Goal: Task Accomplishment & Management: Manage account settings

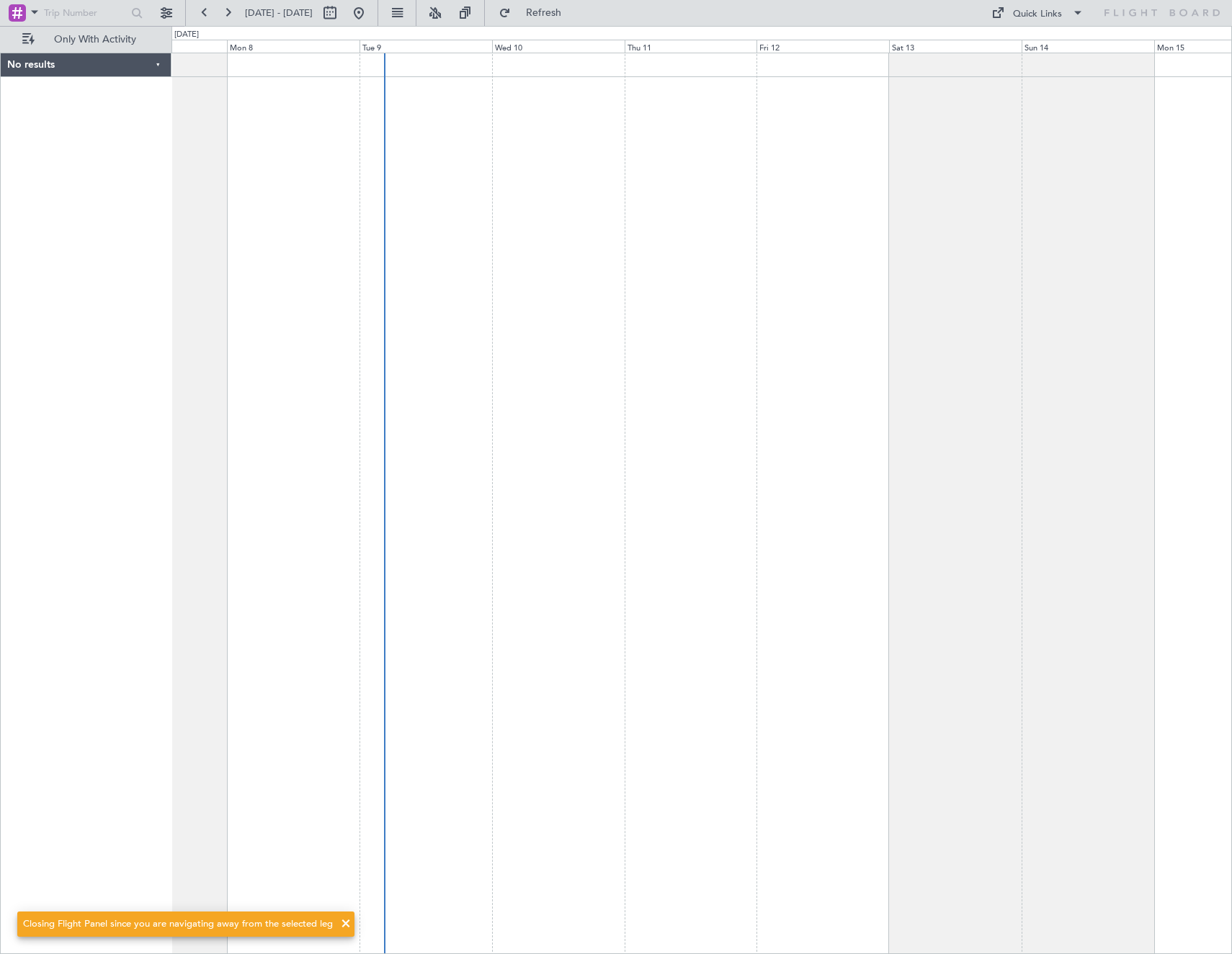
click at [342, 8] on button at bounding box center [330, 13] width 23 height 23
select select "9"
select select "2025"
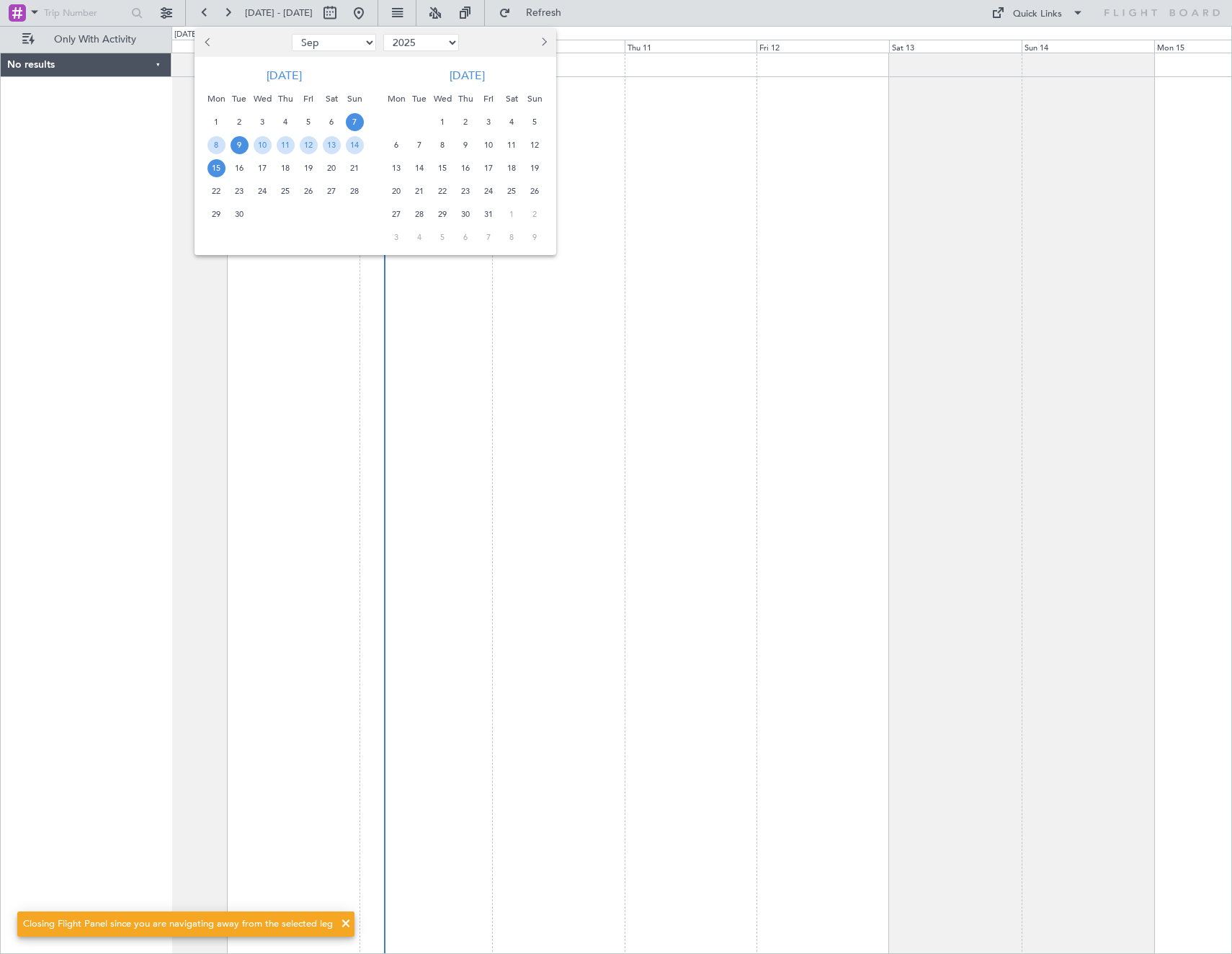
click at [244, 151] on span "9" at bounding box center [240, 145] width 18 height 18
click at [241, 170] on span "16" at bounding box center [240, 168] width 18 height 18
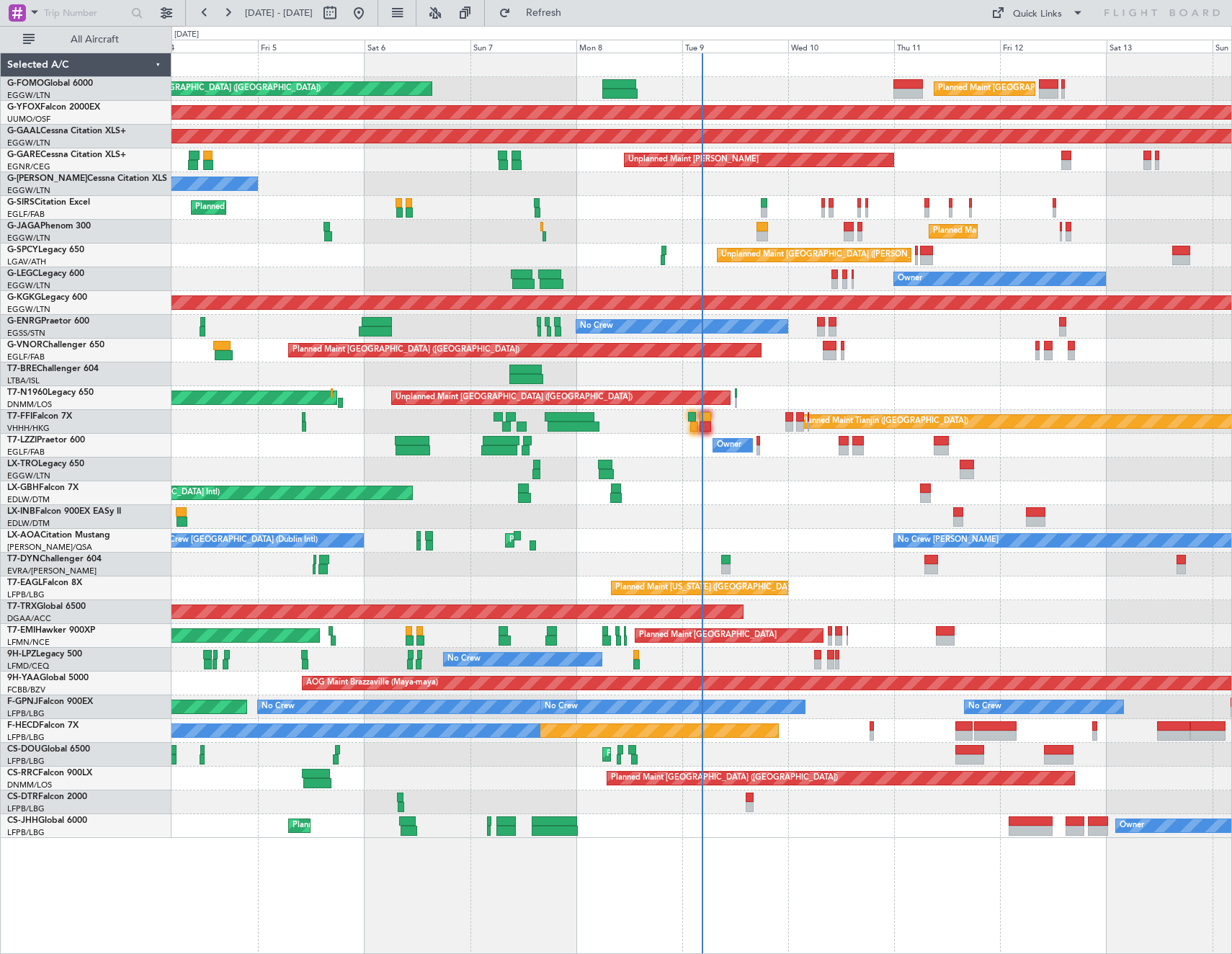
drag, startPoint x: 107, startPoint y: 34, endPoint x: 274, endPoint y: 20, distance: 167.6
click at [107, 34] on span "All Aircraft" at bounding box center [94, 39] width 115 height 10
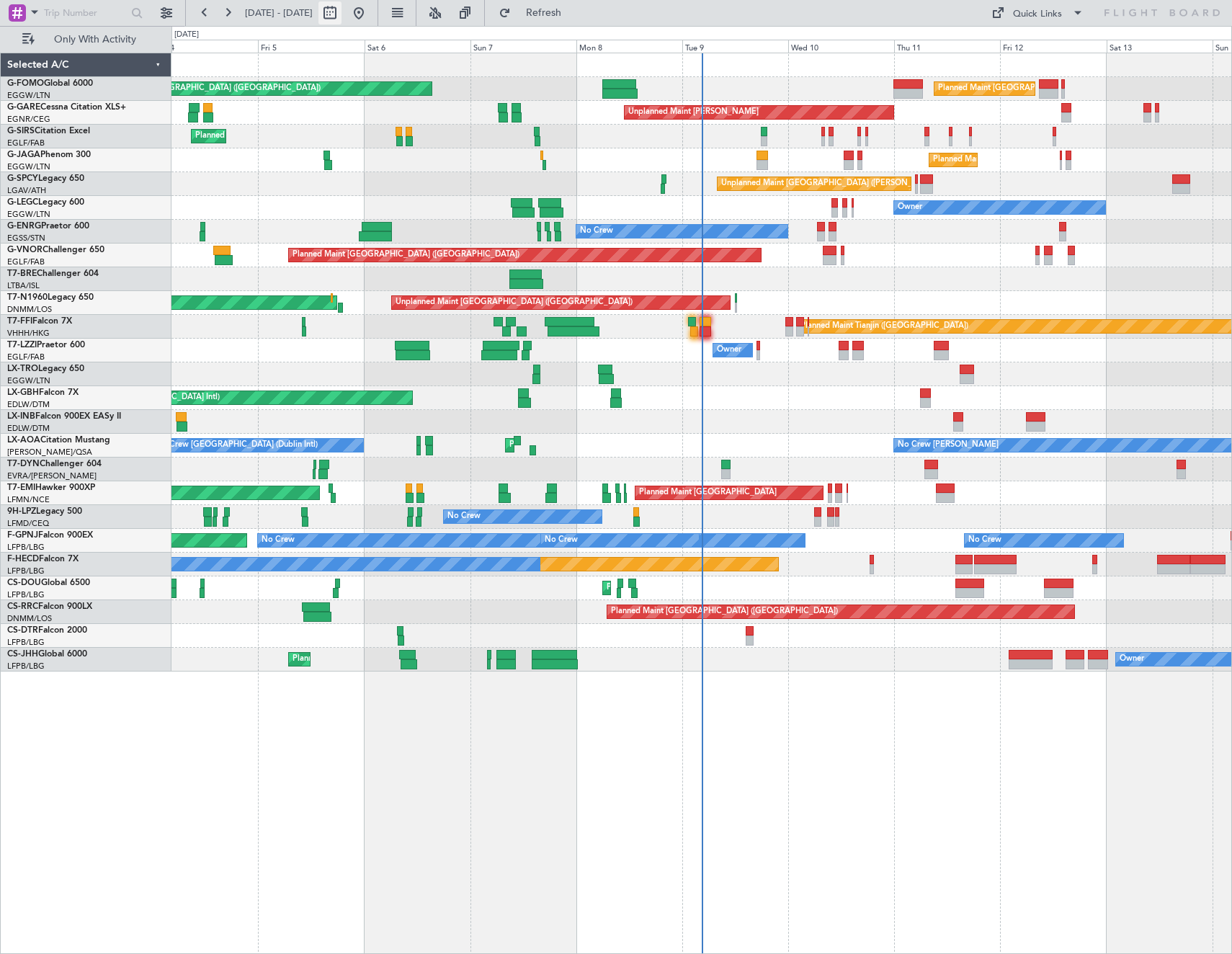
click at [342, 17] on button at bounding box center [330, 13] width 23 height 23
select select "9"
select select "2025"
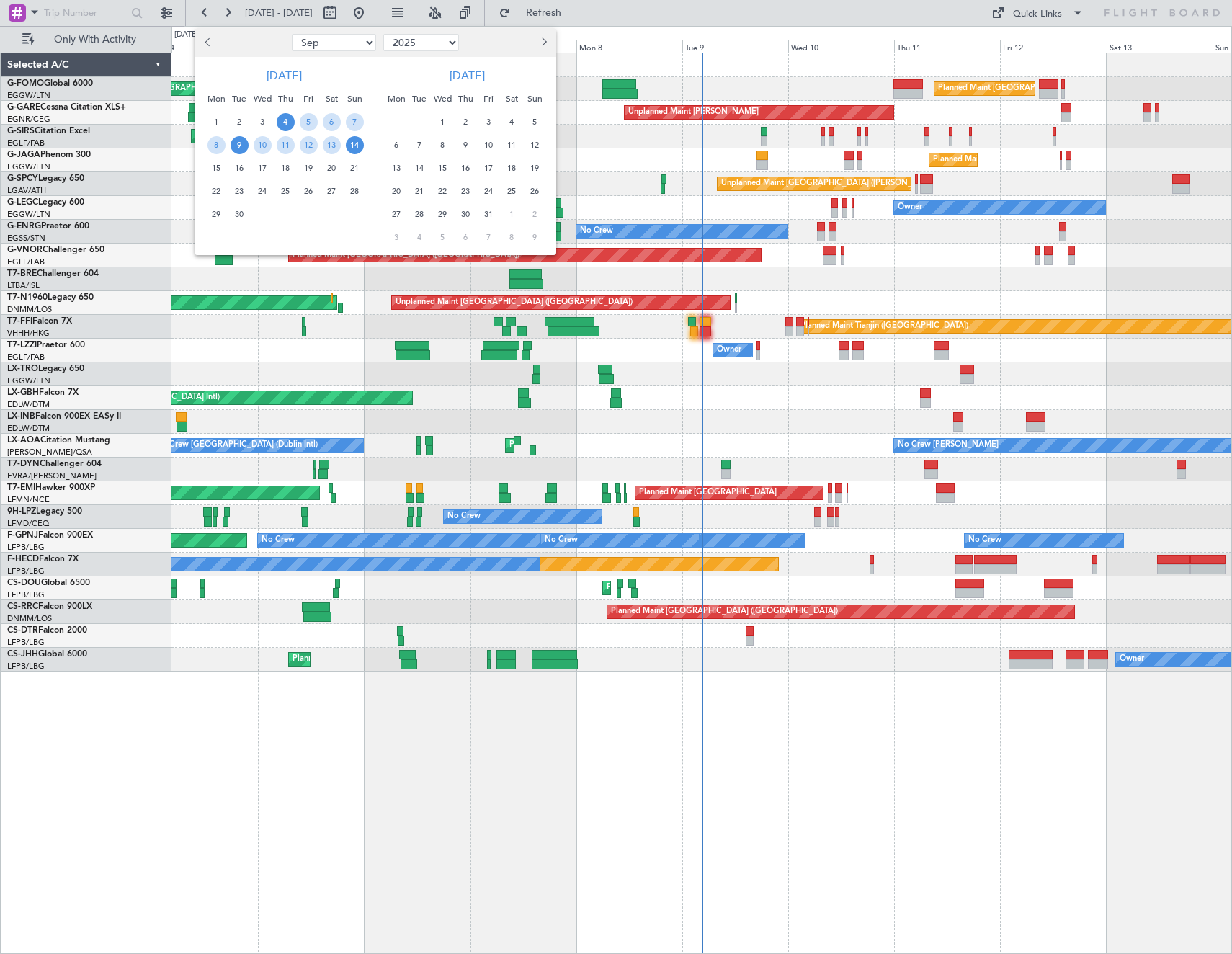
click at [245, 142] on span "9" at bounding box center [240, 145] width 18 height 18
click at [241, 161] on span "16" at bounding box center [240, 168] width 18 height 18
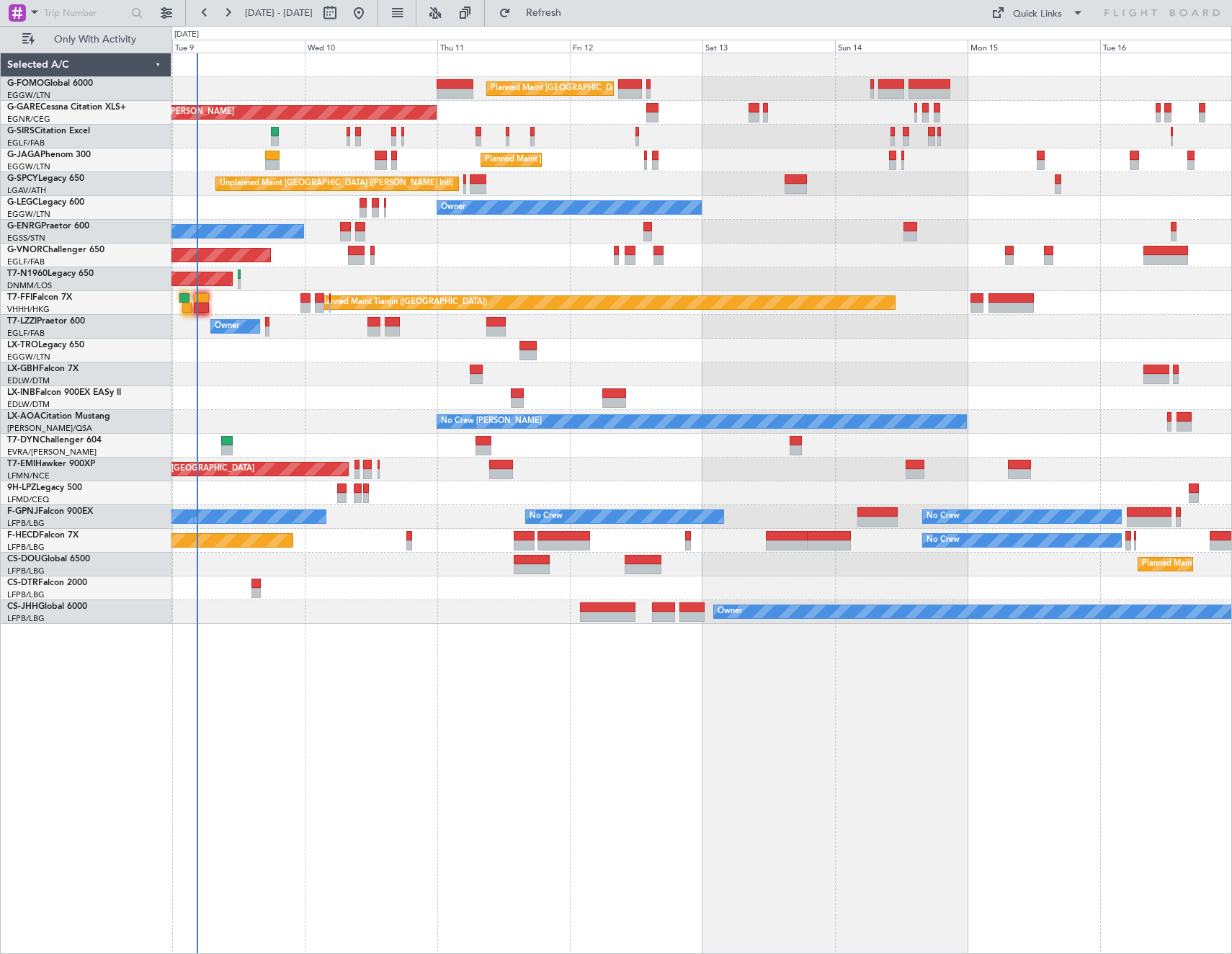
drag, startPoint x: 570, startPoint y: 16, endPoint x: 533, endPoint y: 37, distance: 42.5
click at [570, 16] on span "Refresh" at bounding box center [544, 13] width 61 height 10
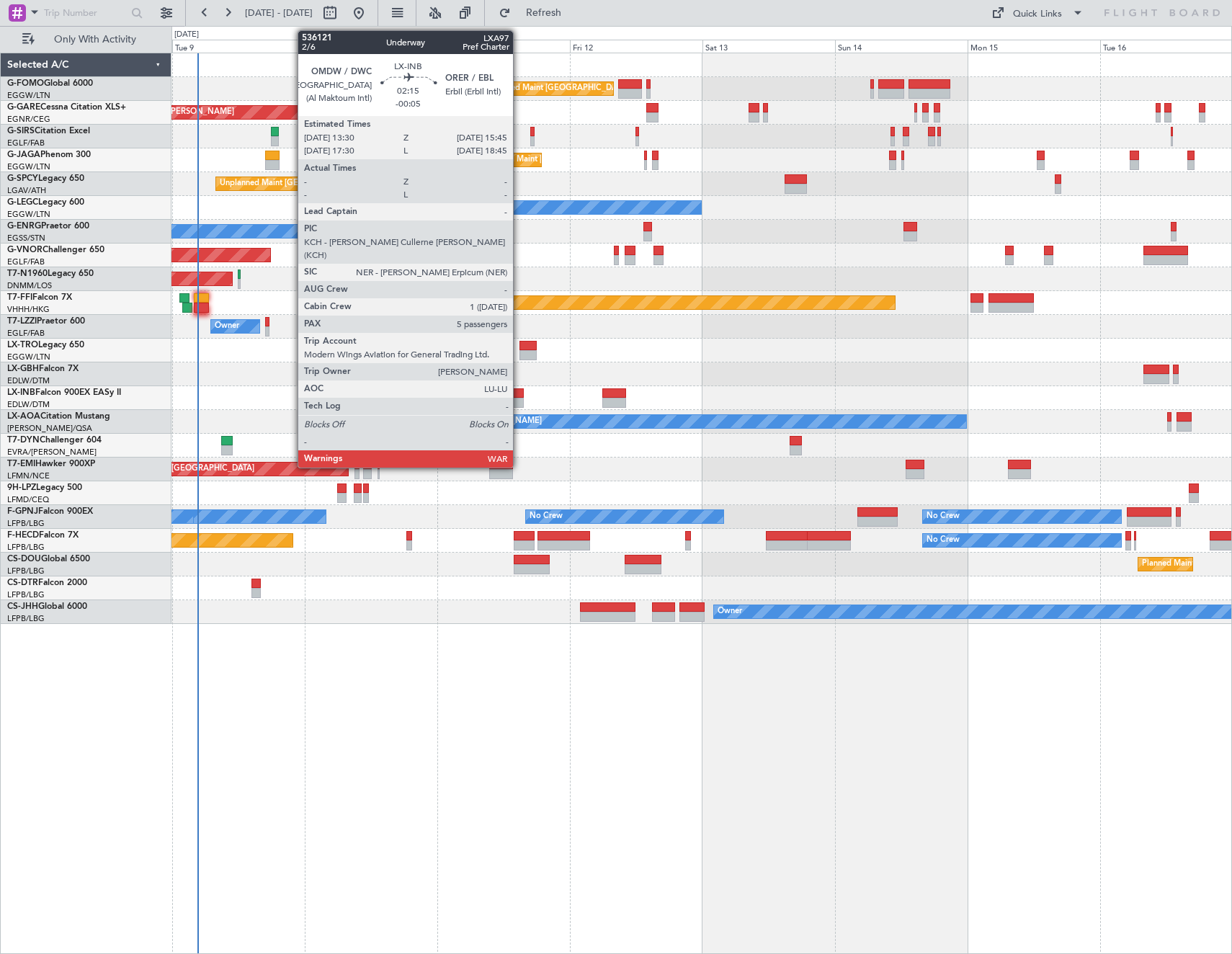
click at [518, 399] on div at bounding box center [517, 402] width 13 height 10
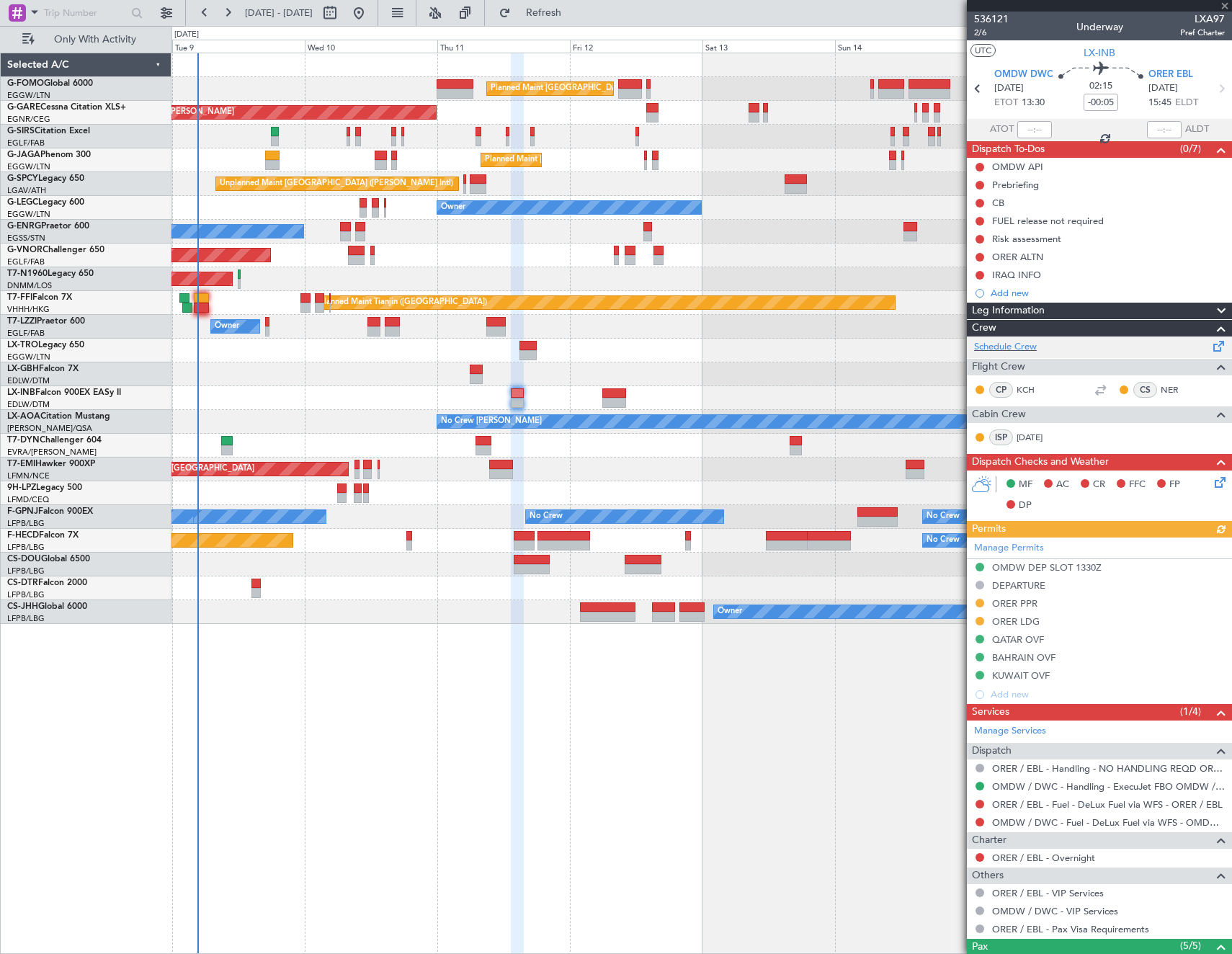
click at [1117, 353] on div "Schedule Crew" at bounding box center [1099, 347] width 265 height 22
click at [982, 802] on button at bounding box center [980, 804] width 9 height 9
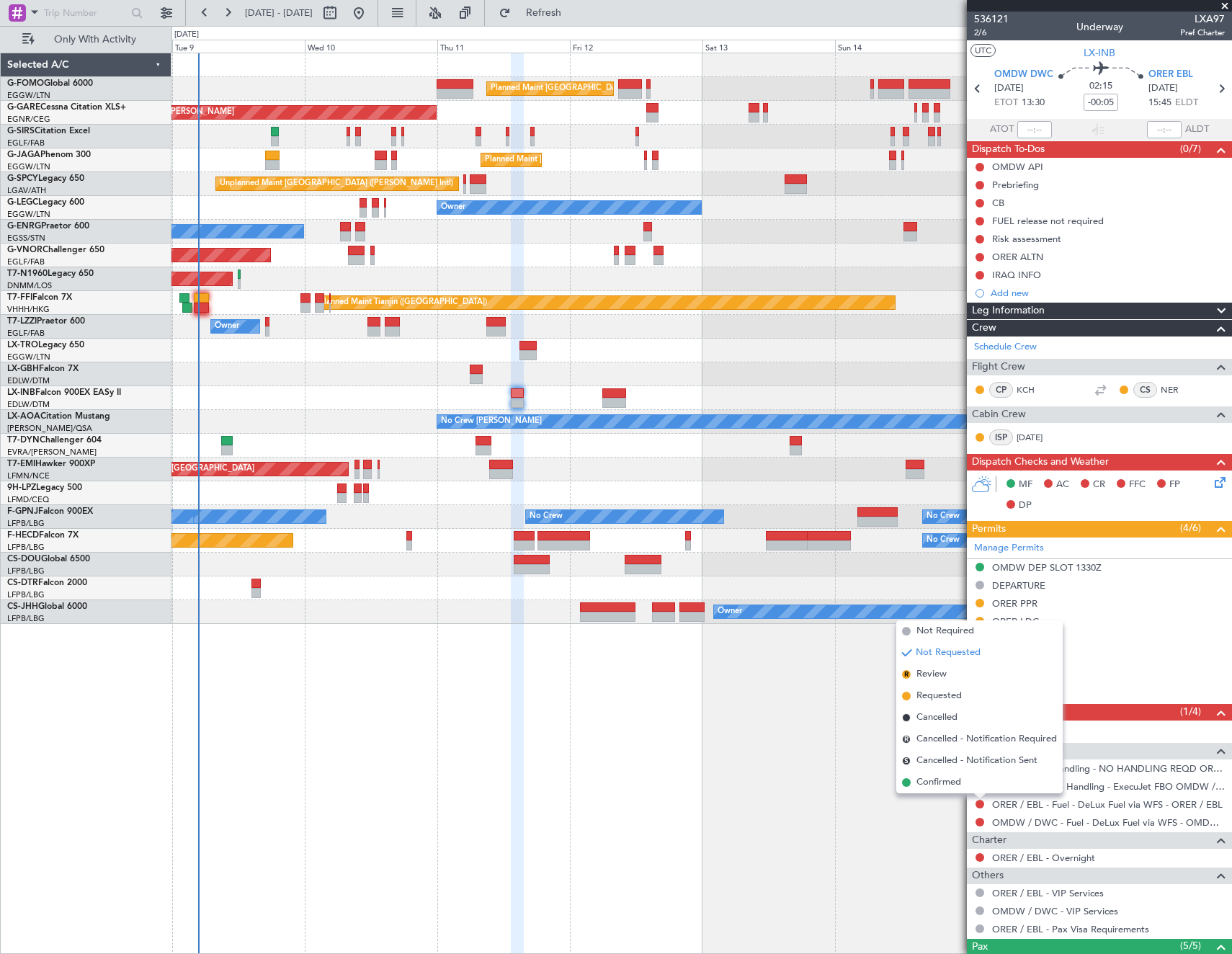
drag, startPoint x: 953, startPoint y: 629, endPoint x: 964, endPoint y: 660, distance: 32.9
click at [953, 629] on span "Not Required" at bounding box center [945, 631] width 58 height 14
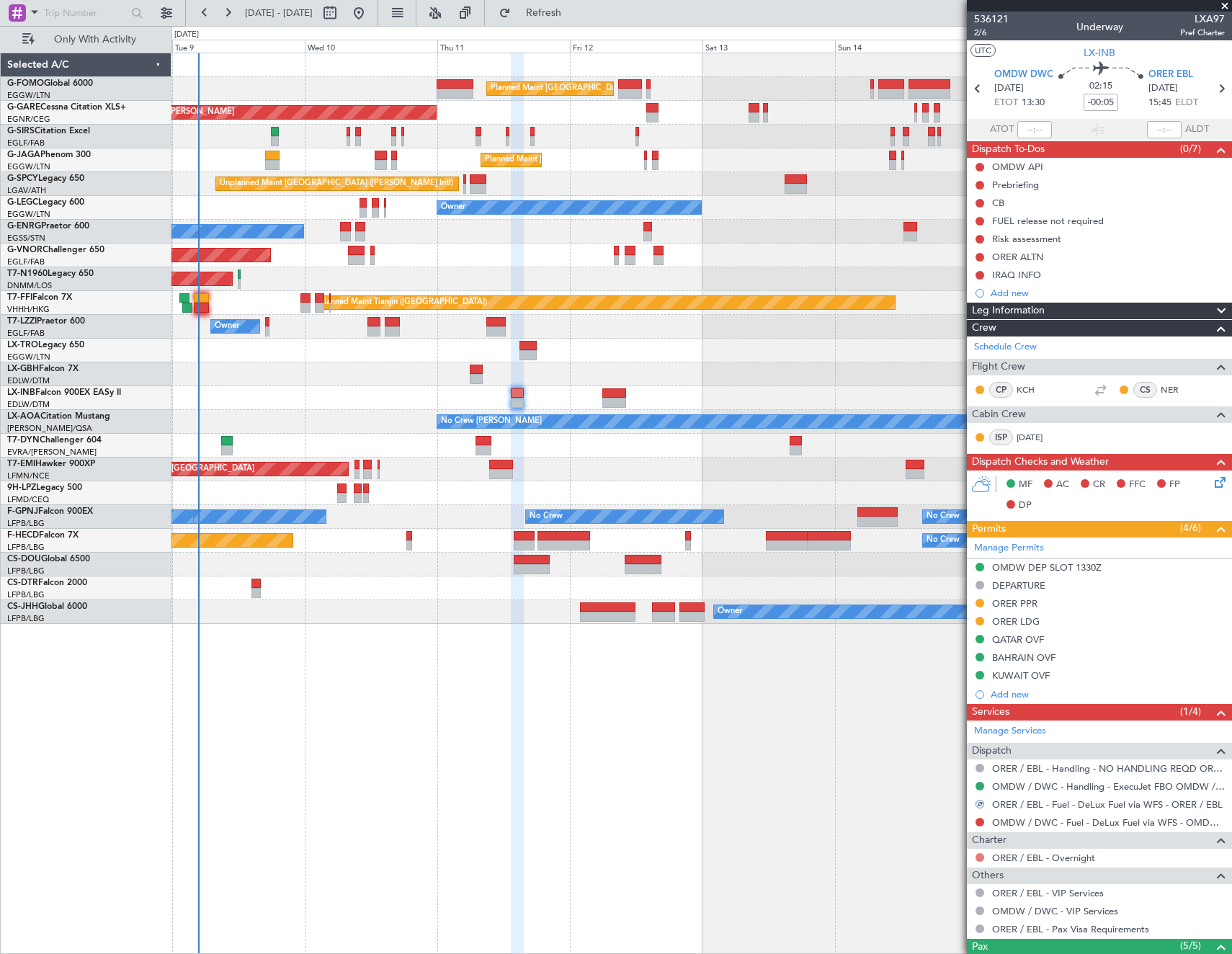
click at [980, 854] on button at bounding box center [980, 857] width 9 height 9
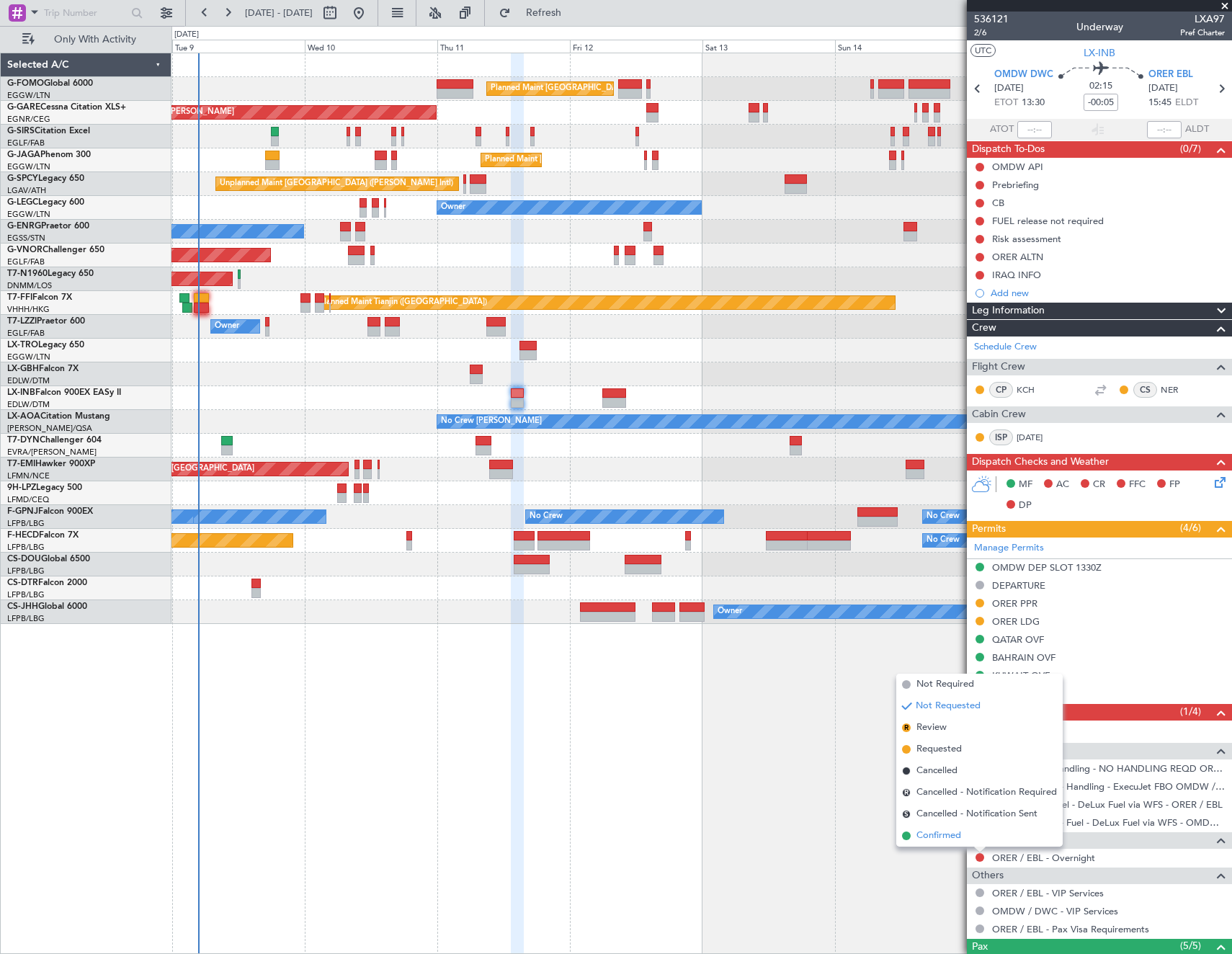
click at [973, 836] on li "Confirmed" at bounding box center [980, 835] width 166 height 22
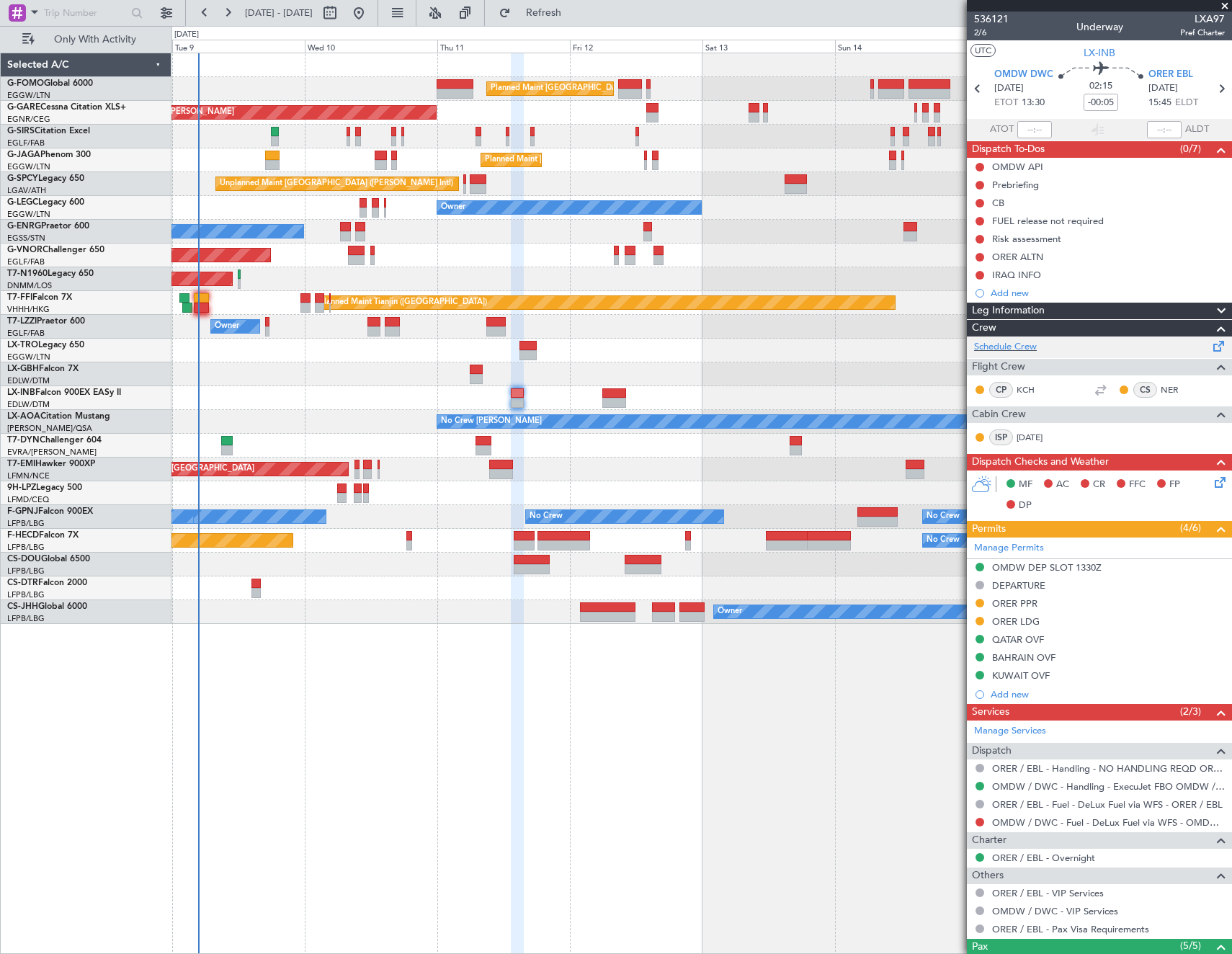
click at [1113, 350] on div "Schedule Crew" at bounding box center [1099, 347] width 265 height 22
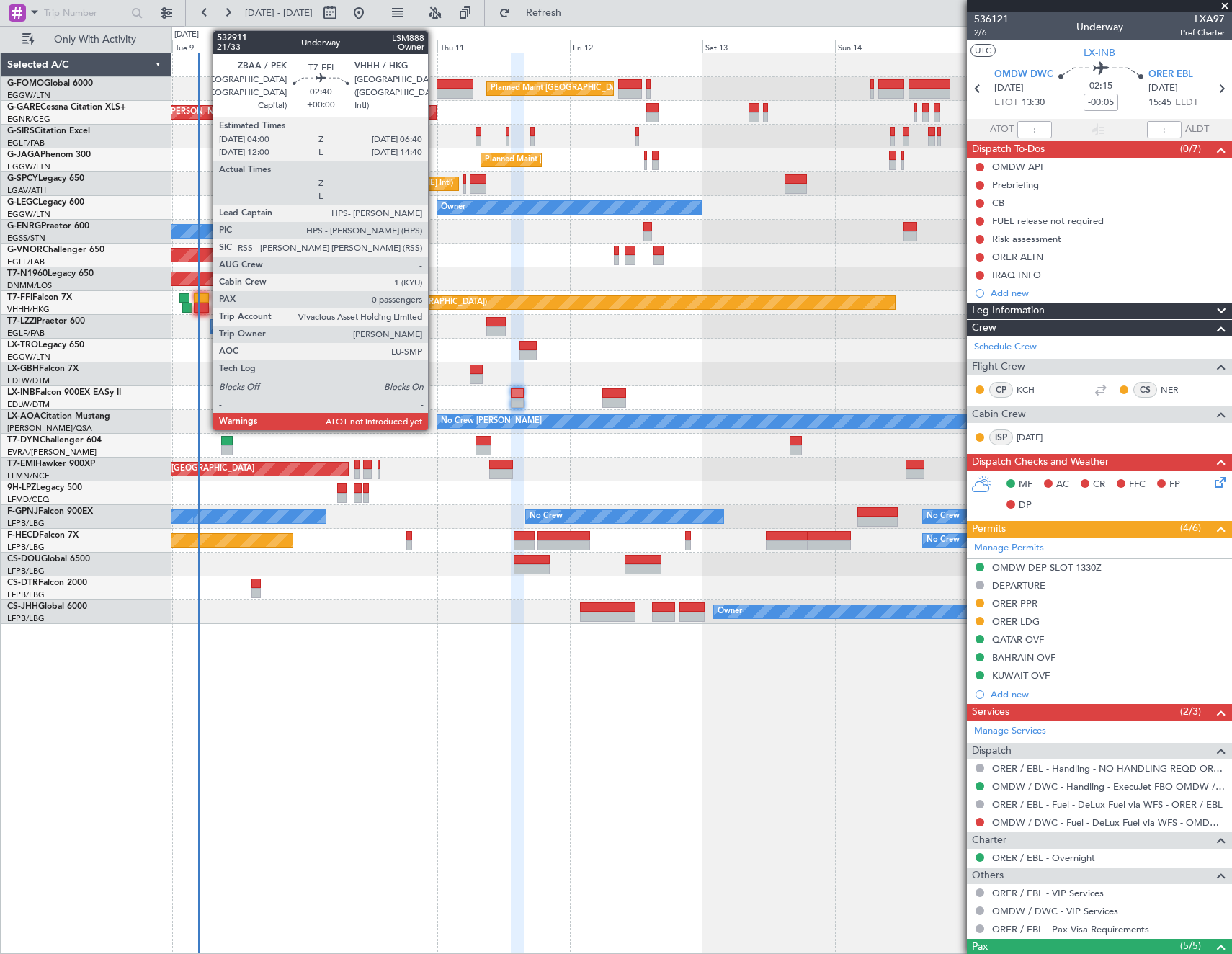
click at [204, 299] on div at bounding box center [201, 298] width 15 height 10
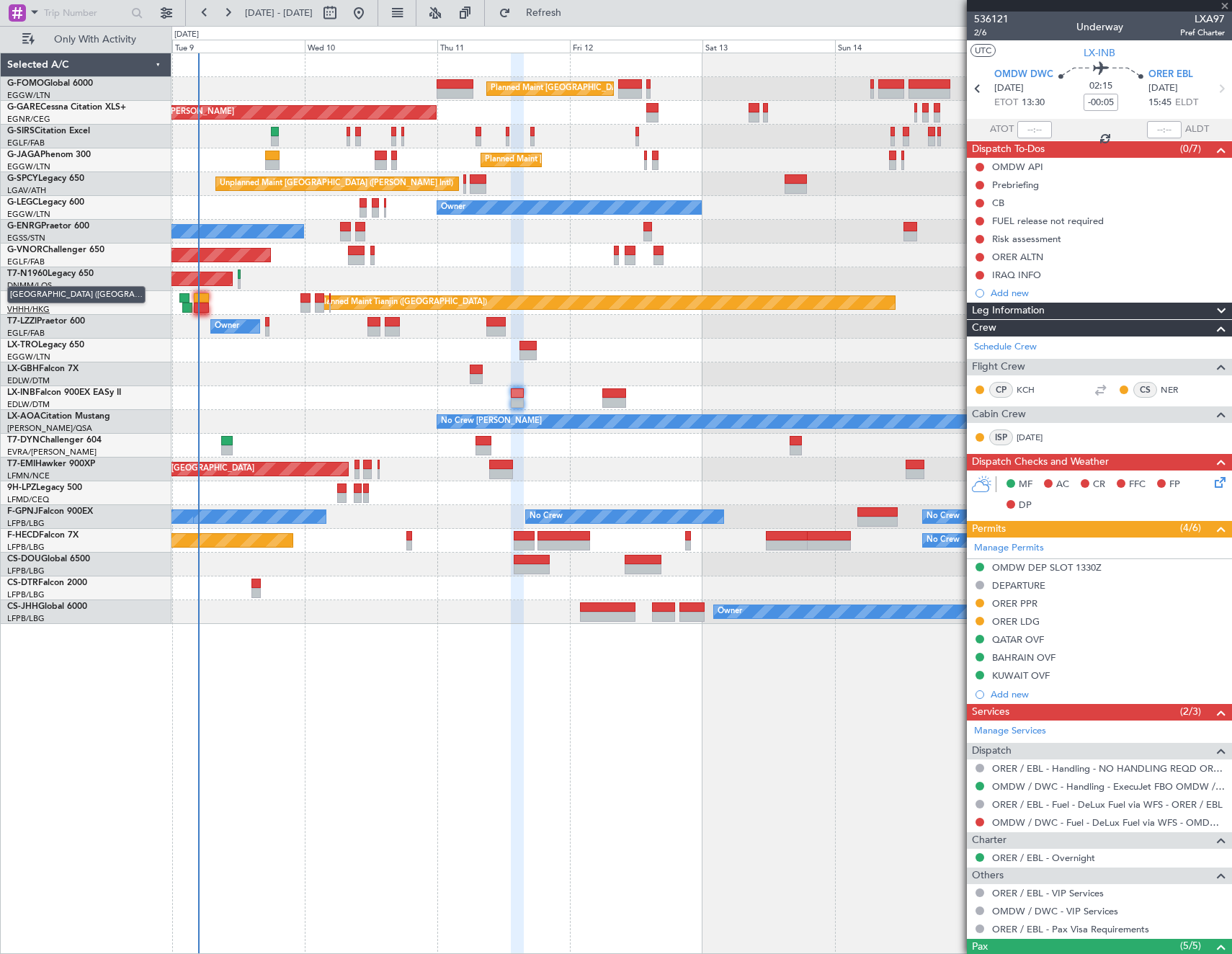
type input "0"
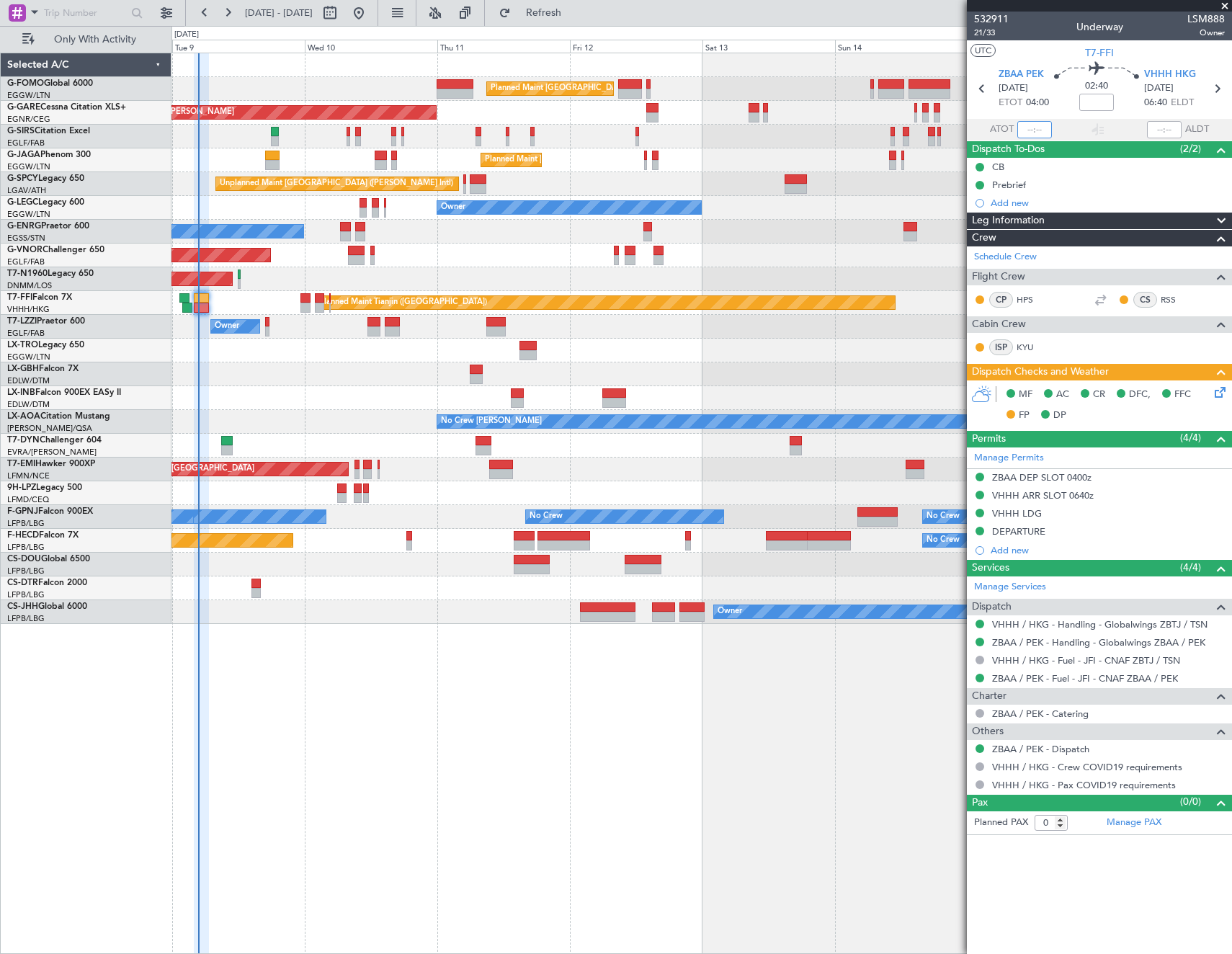
click at [1036, 122] on input "text" at bounding box center [1034, 130] width 34 height 17
click at [1025, 902] on article "532911 21/33 Underway LSM888 Owner UTC T7-FFI ZBAA PEK 09/09/2025 ETOT 04:00 02…" at bounding box center [1099, 482] width 265 height 942
type input "04:46"
click at [1217, 387] on icon at bounding box center [1217, 389] width 11 height 11
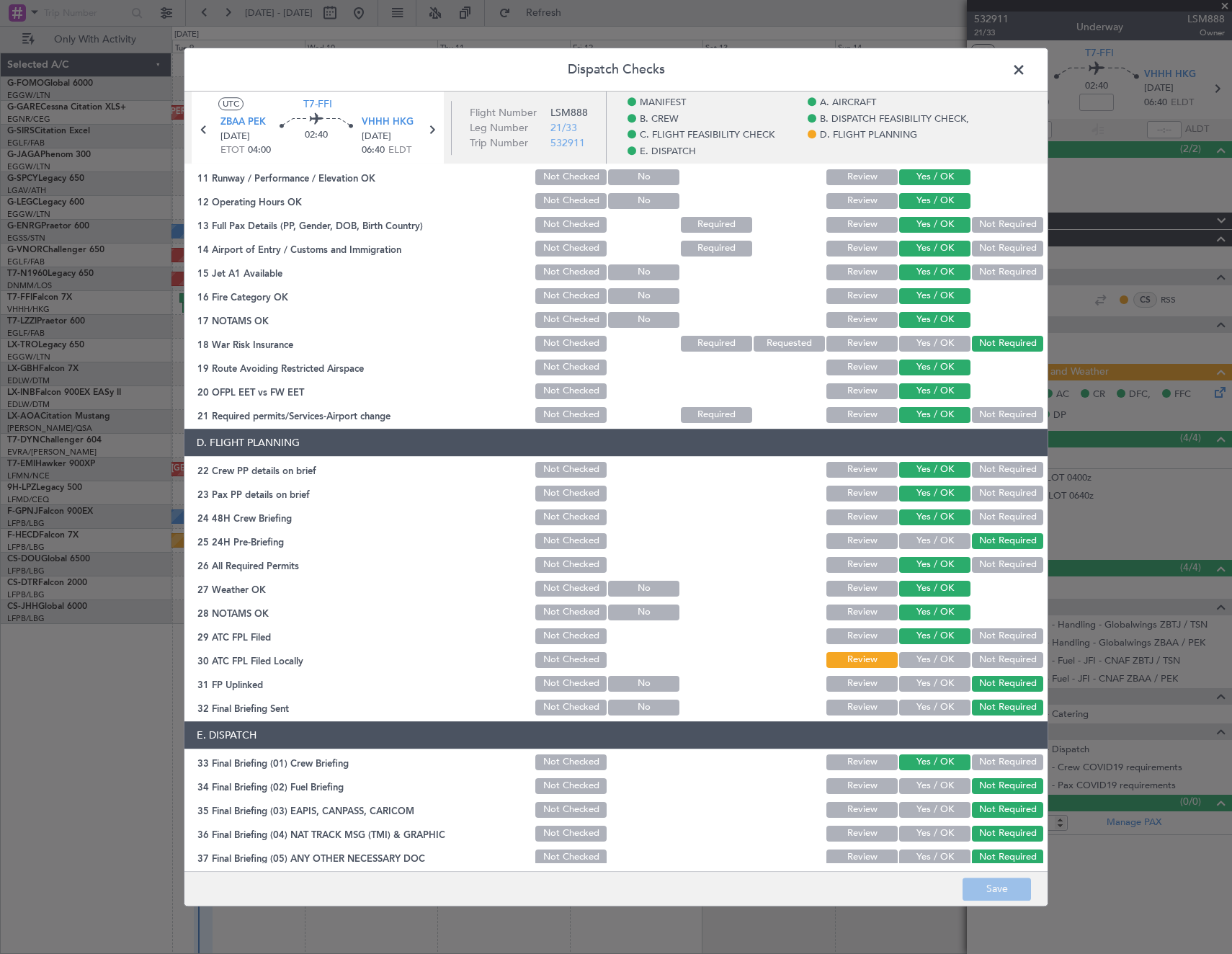
scroll to position [504, 0]
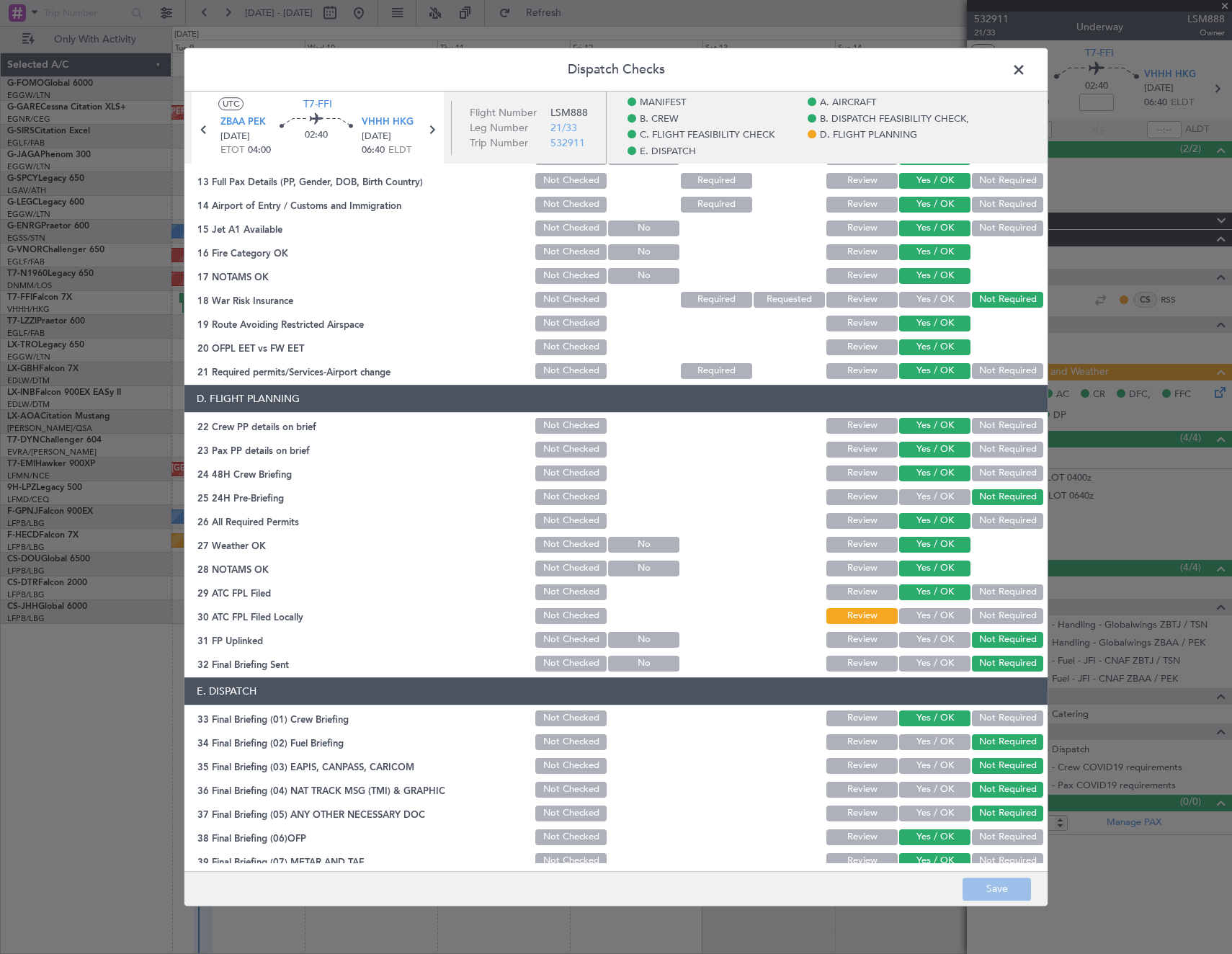
click at [940, 621] on button "Yes / OK" at bounding box center [934, 616] width 71 height 16
click at [995, 881] on button "Save" at bounding box center [996, 889] width 68 height 23
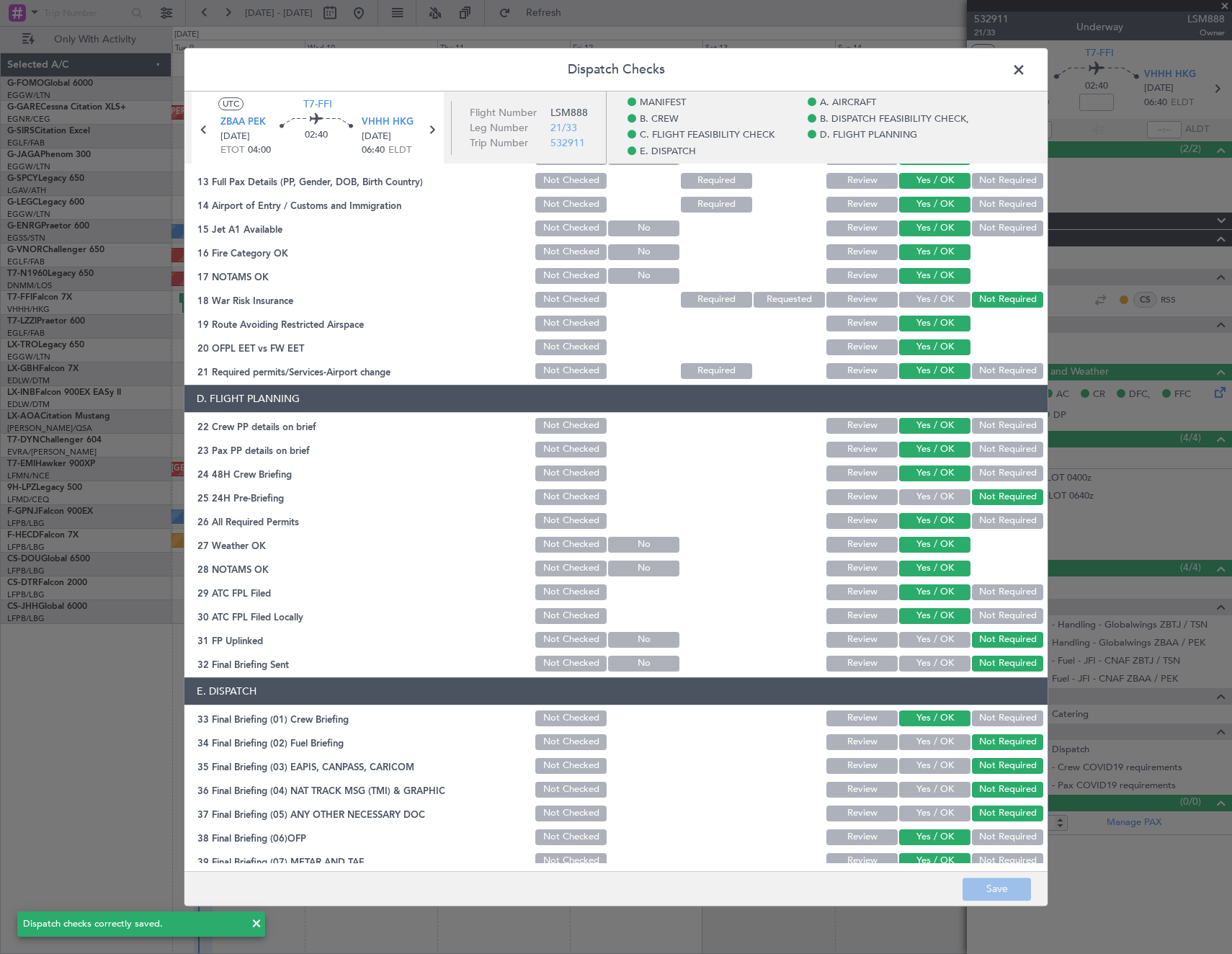
click at [1026, 76] on span at bounding box center [1026, 73] width 0 height 28
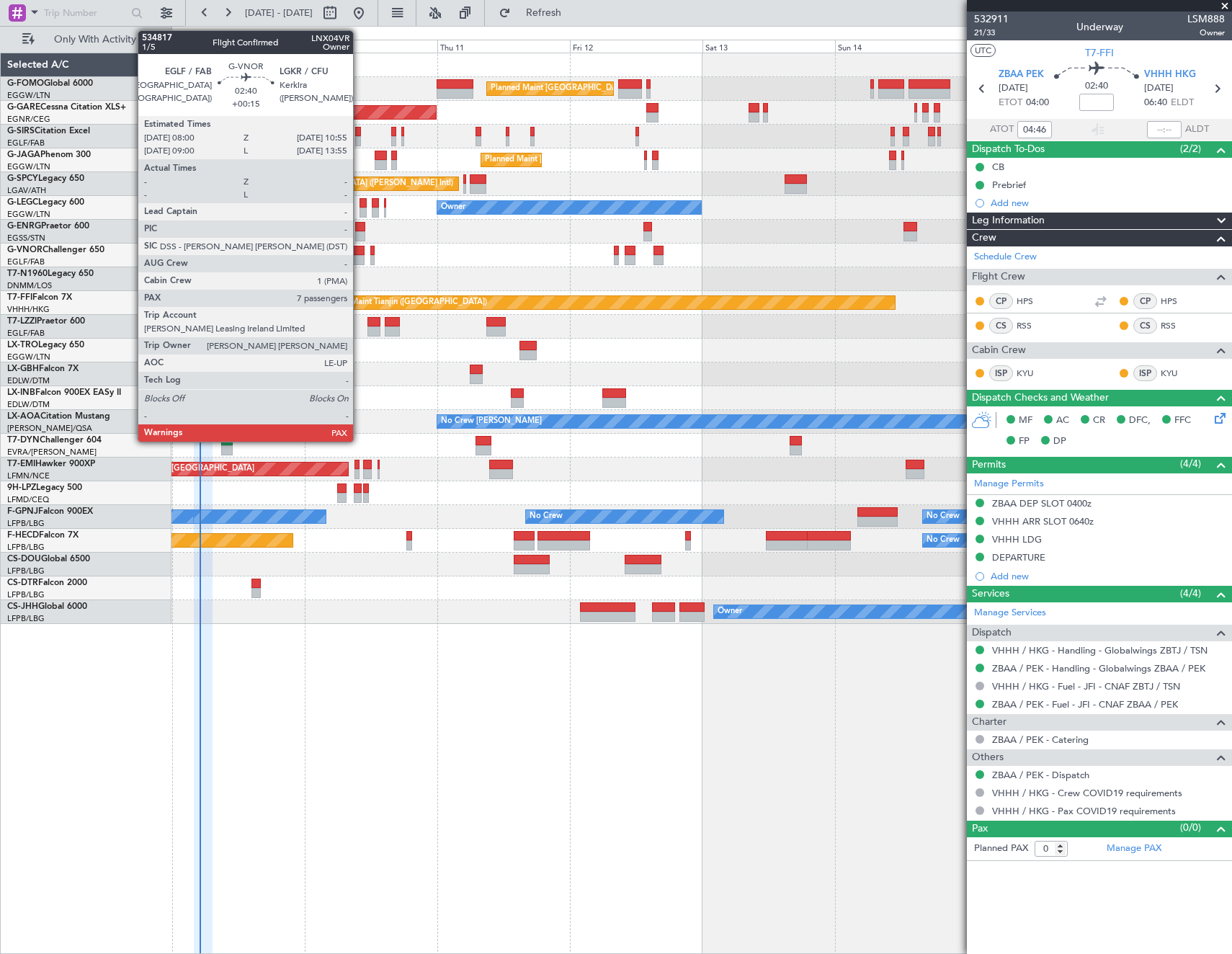
click at [359, 257] on div at bounding box center [356, 260] width 16 height 10
type input "+00:15"
type input "7"
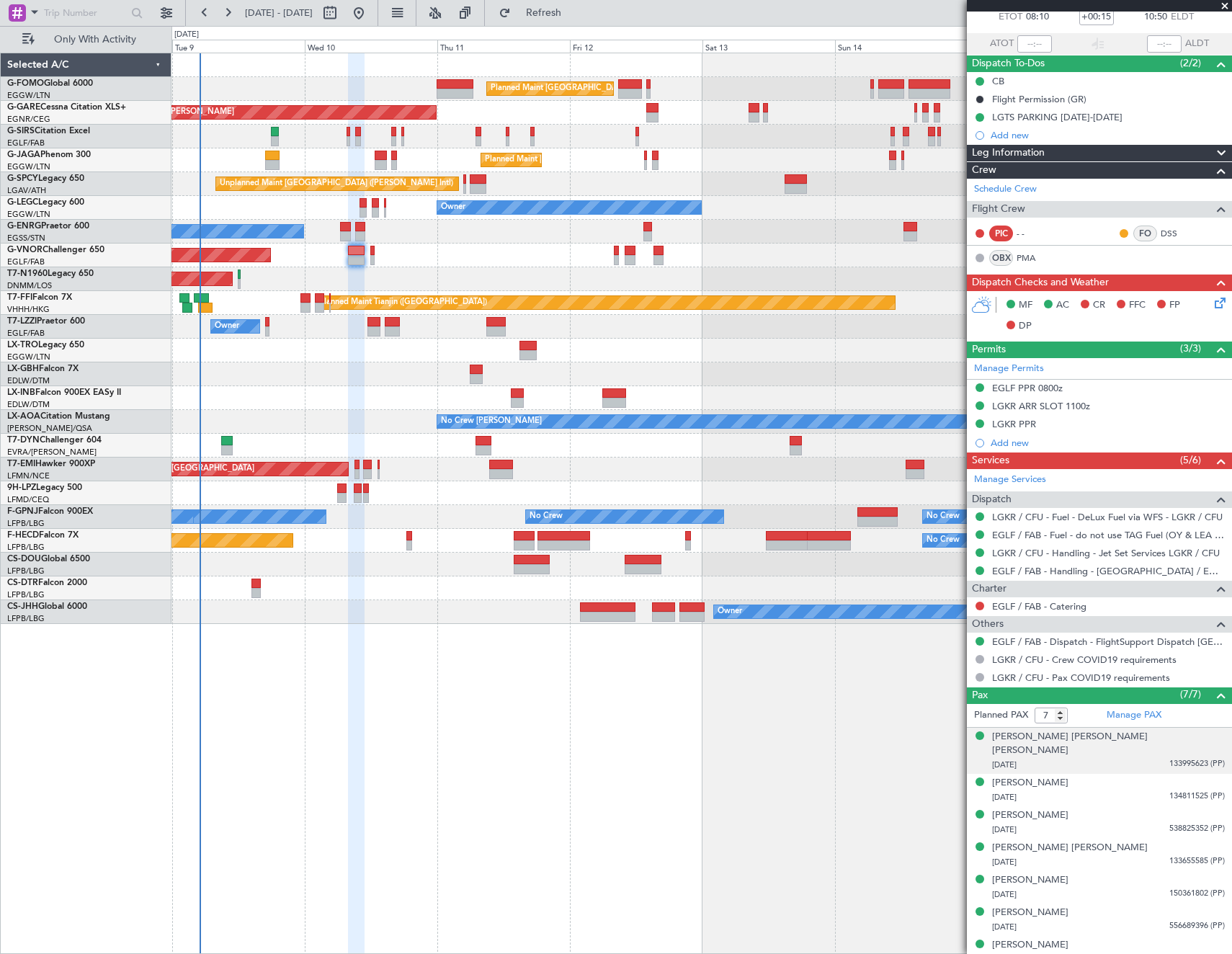
scroll to position [0, 0]
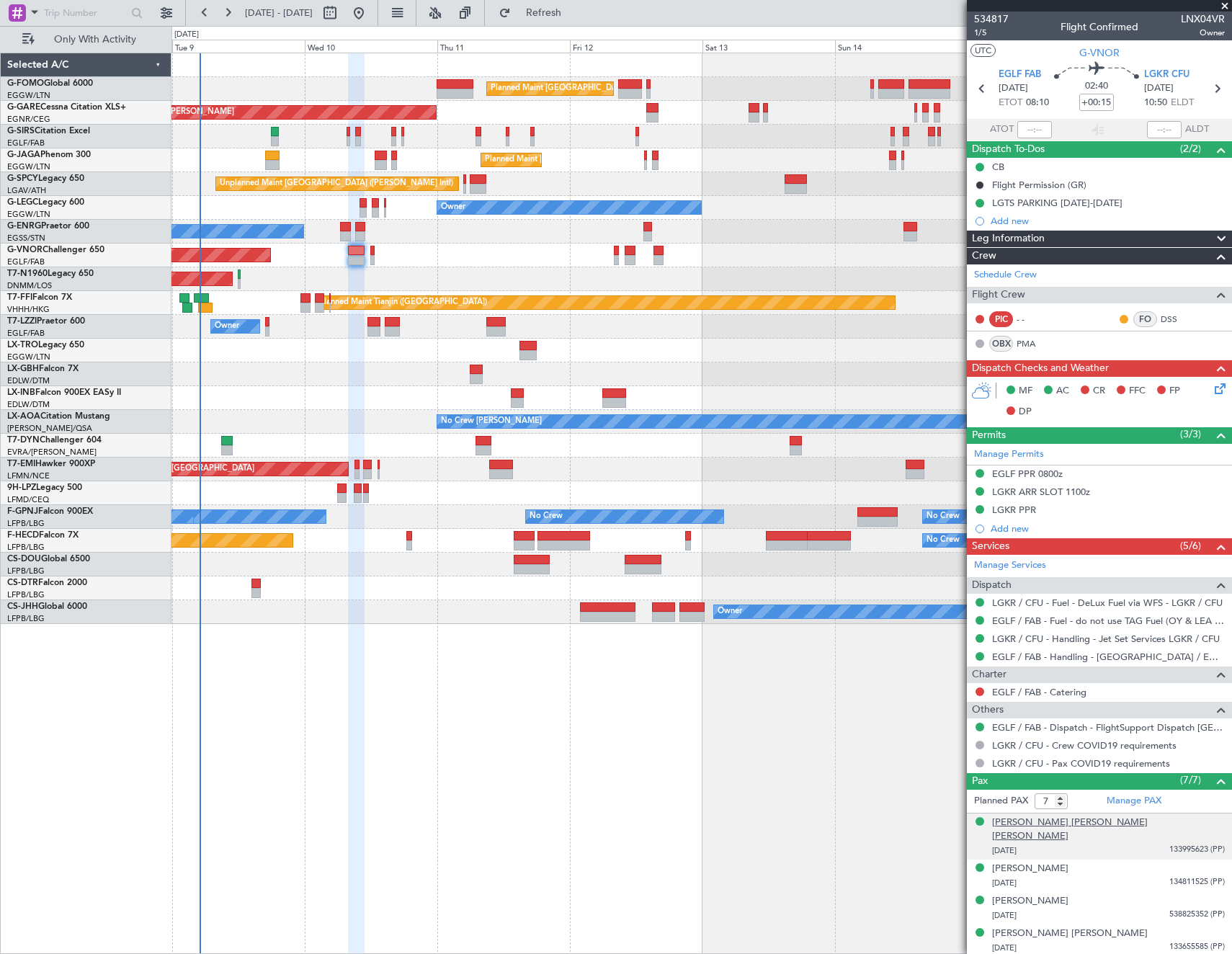
click at [1066, 823] on div "Christopher Angus Drake Whiteside" at bounding box center [1108, 830] width 233 height 28
click at [1046, 929] on div "George Galanopoulos" at bounding box center [1031, 936] width 76 height 14
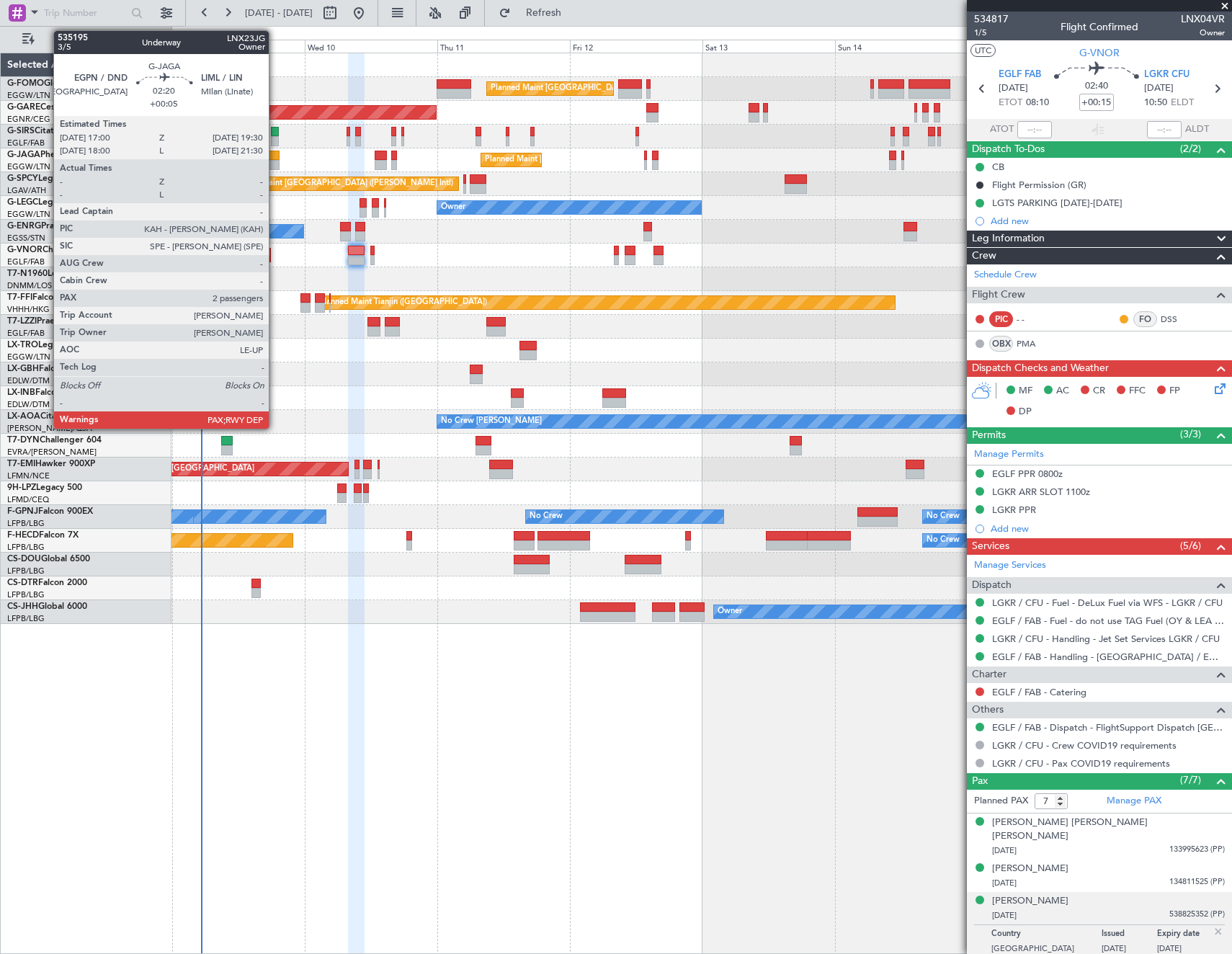
click at [275, 165] on div at bounding box center [272, 165] width 14 height 10
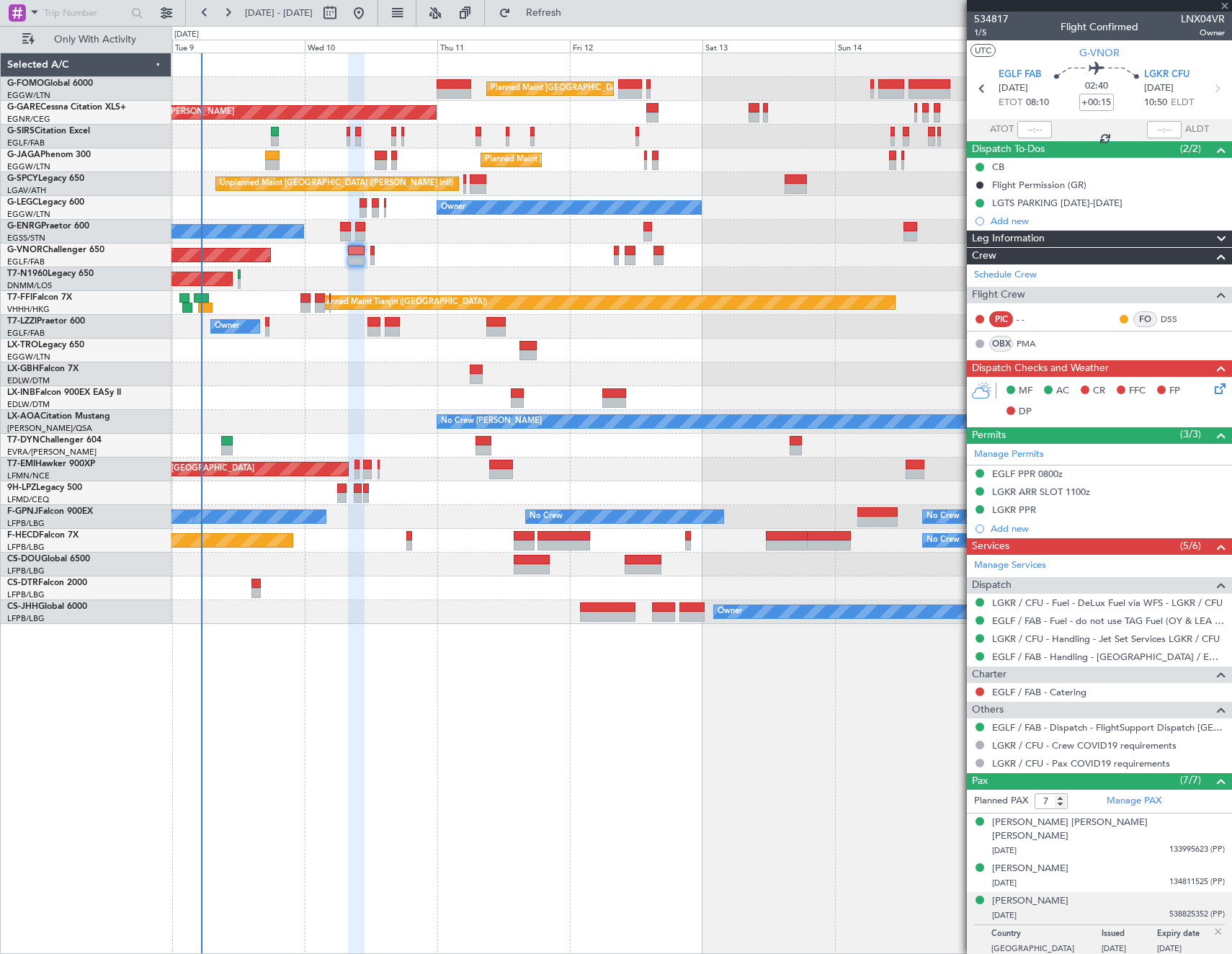
type input "+00:05"
type input "2"
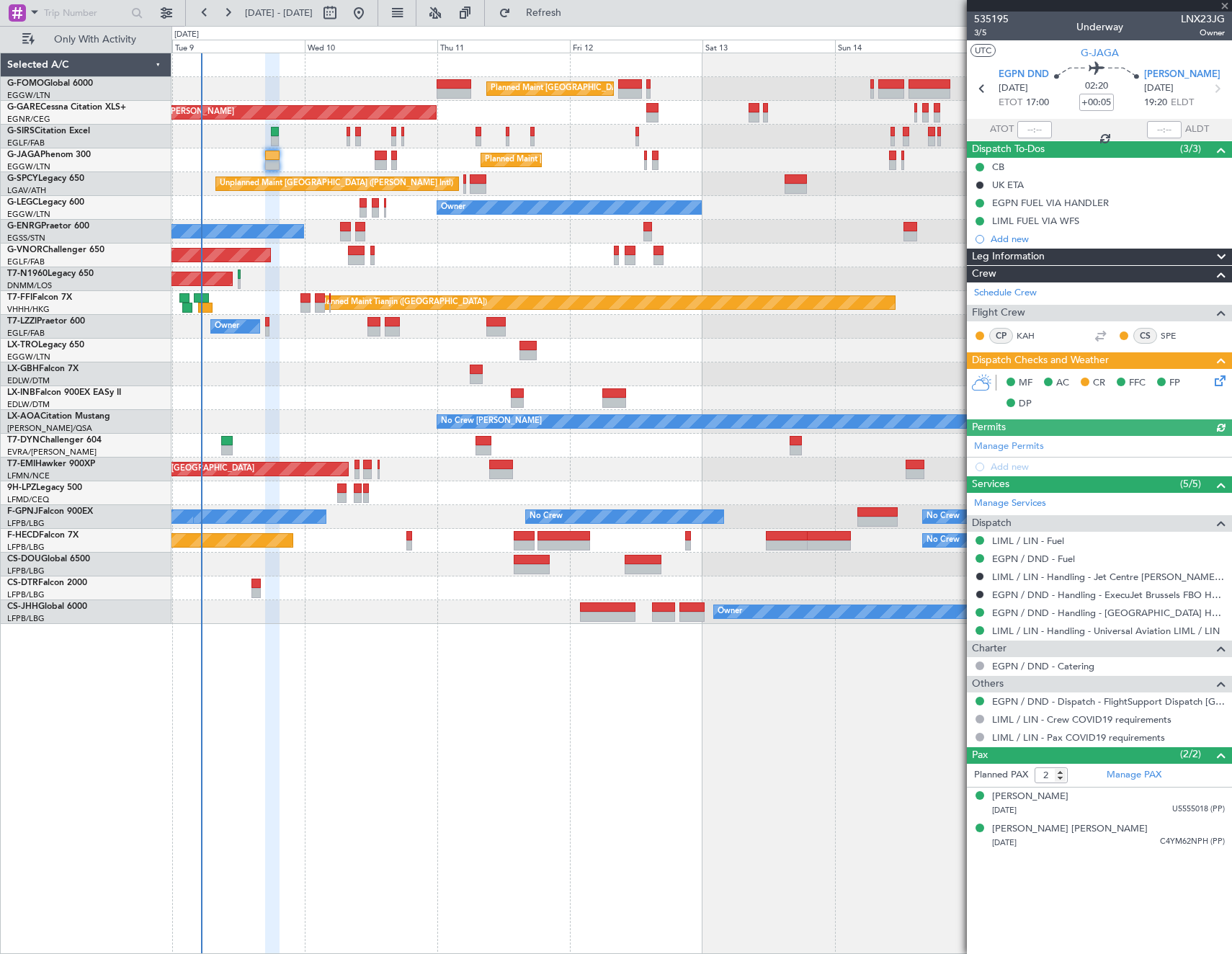
click at [1223, 374] on icon at bounding box center [1217, 377] width 11 height 11
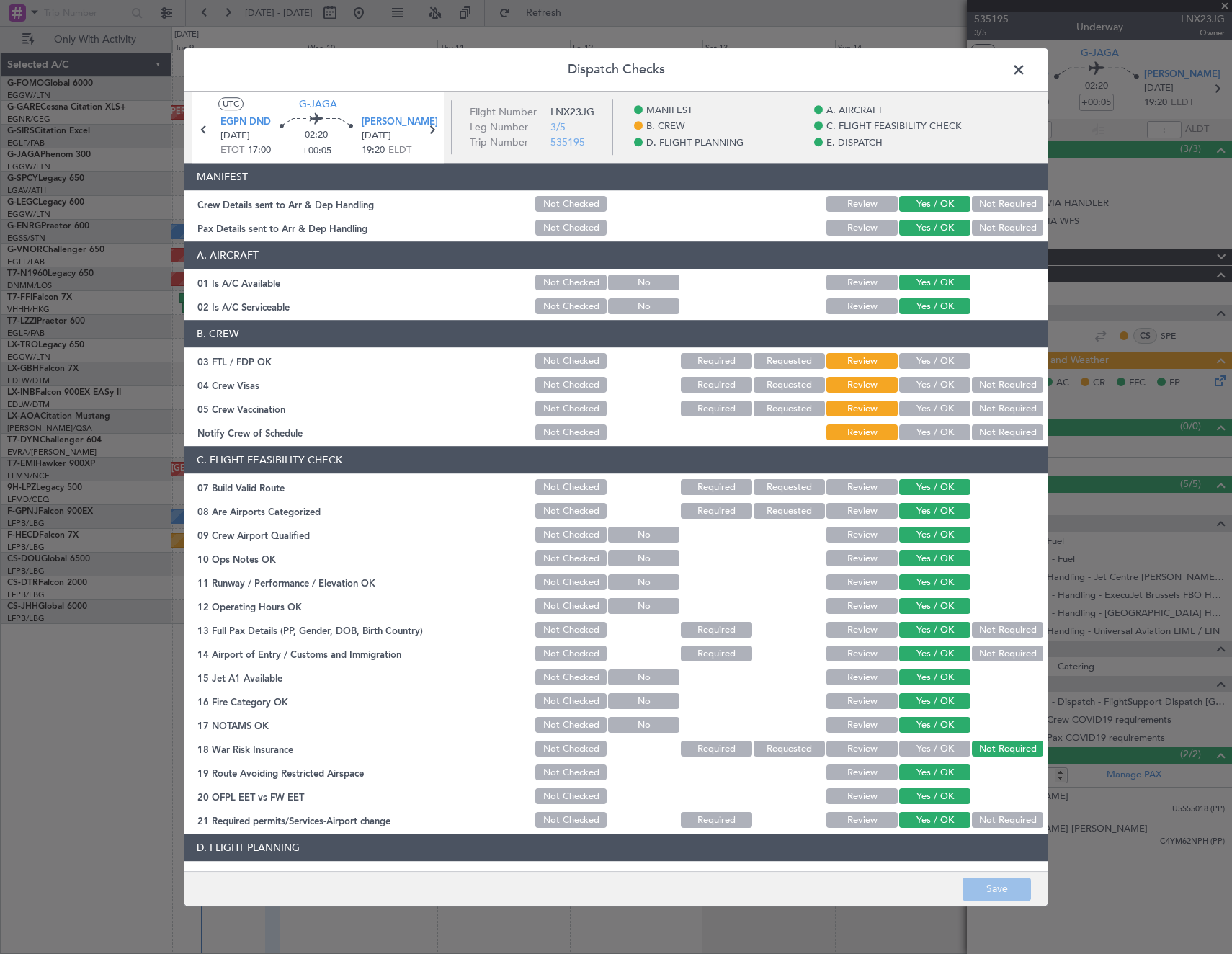
drag, startPoint x: 933, startPoint y: 365, endPoint x: 975, endPoint y: 383, distance: 45.7
click at [935, 365] on button "Yes / OK" at bounding box center [934, 361] width 71 height 16
click at [977, 386] on button "Not Required" at bounding box center [1007, 385] width 71 height 16
click at [975, 411] on button "Not Required" at bounding box center [1007, 409] width 71 height 16
click at [932, 437] on button "Yes / OK" at bounding box center [934, 433] width 71 height 16
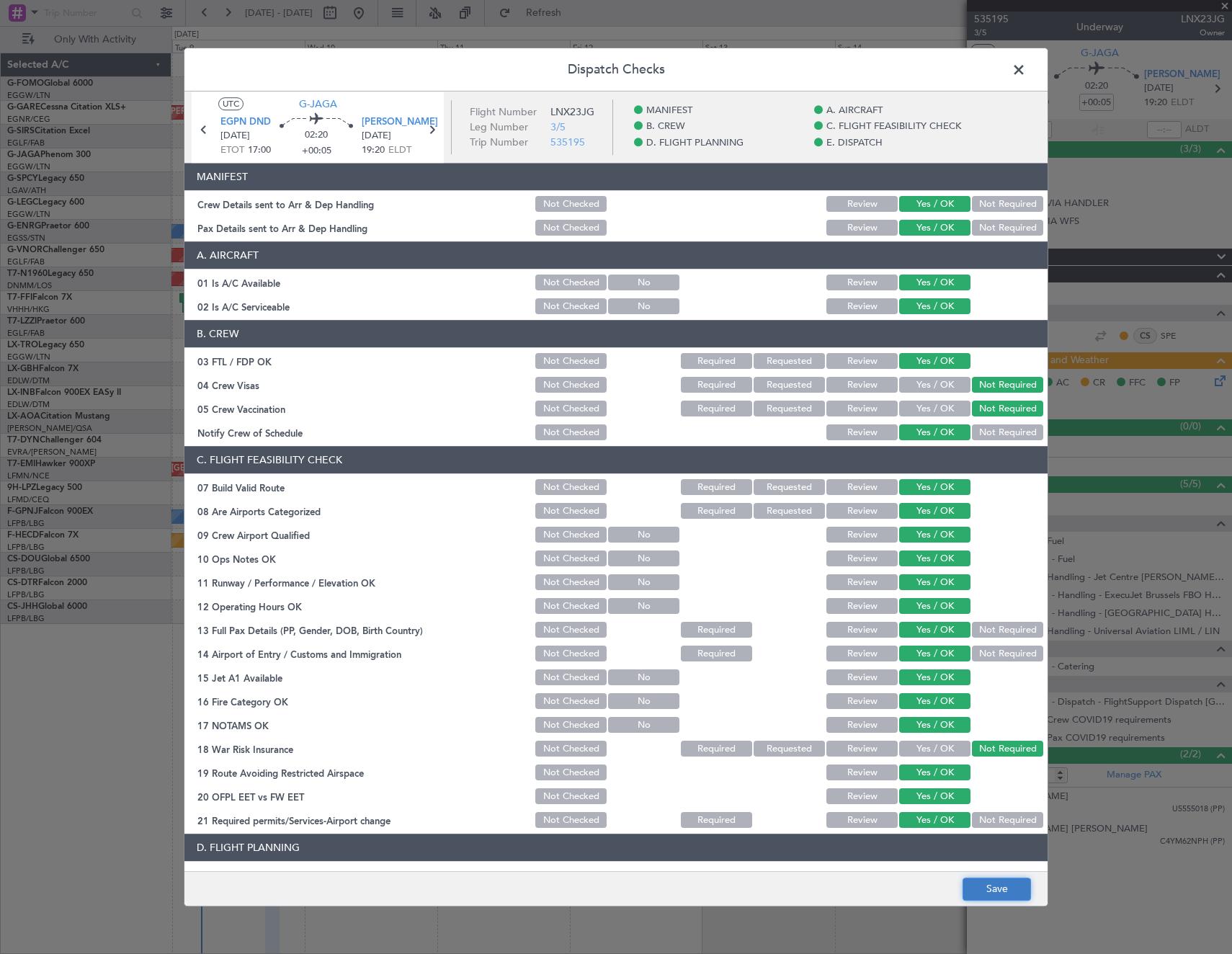
click at [1013, 890] on button "Save" at bounding box center [996, 889] width 68 height 23
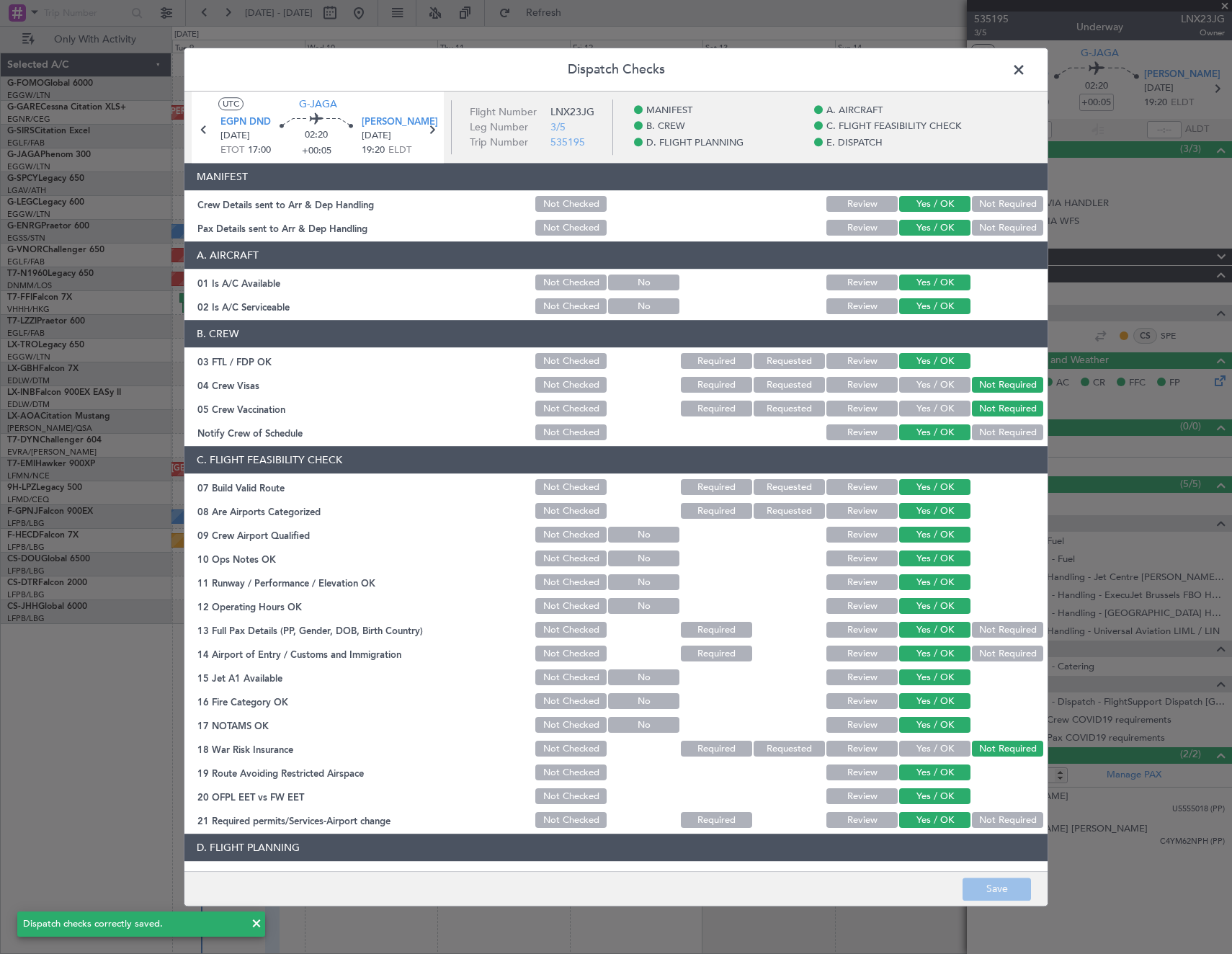
click at [1026, 73] on span at bounding box center [1026, 73] width 0 height 28
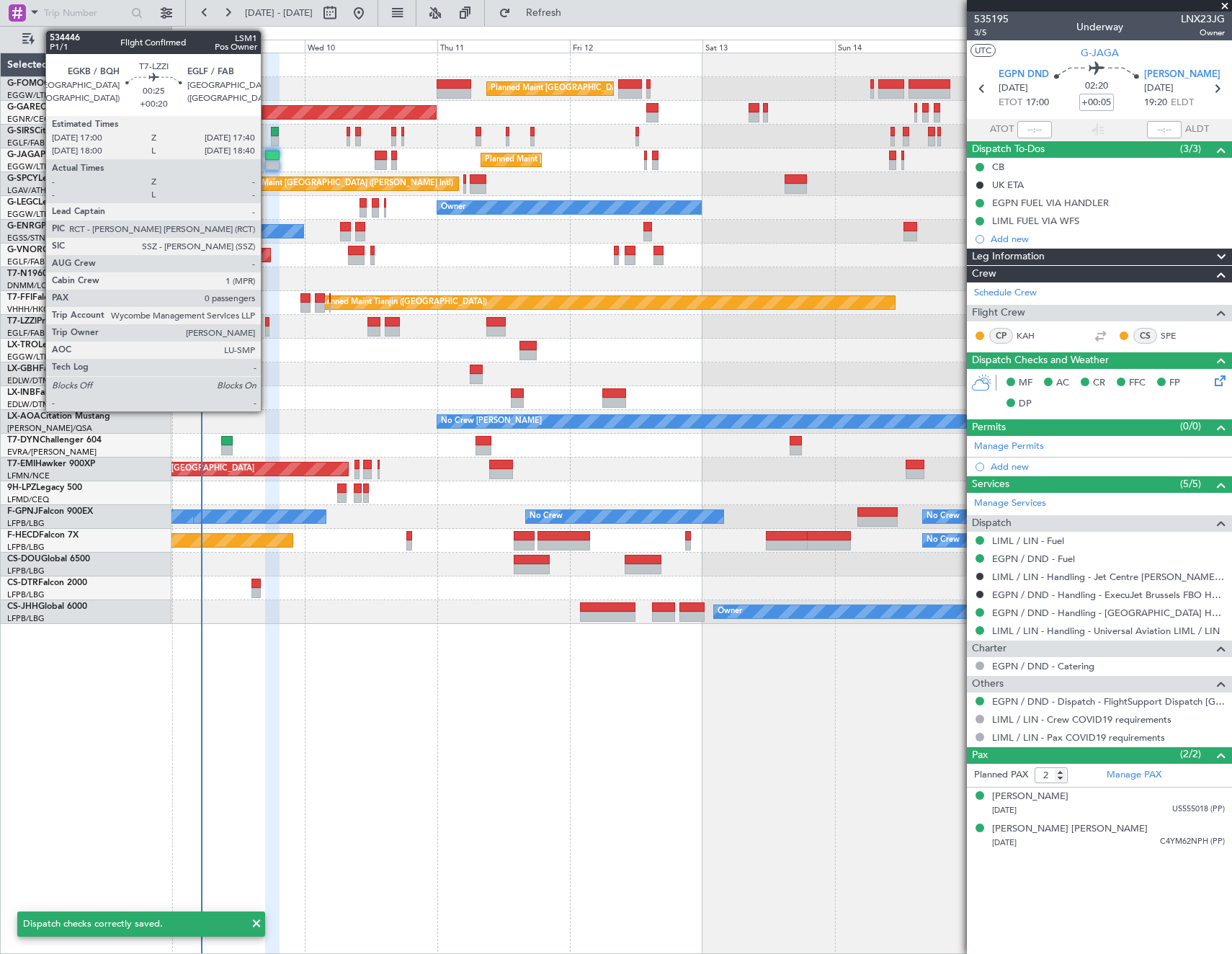
click at [267, 332] on div at bounding box center [267, 331] width 4 height 10
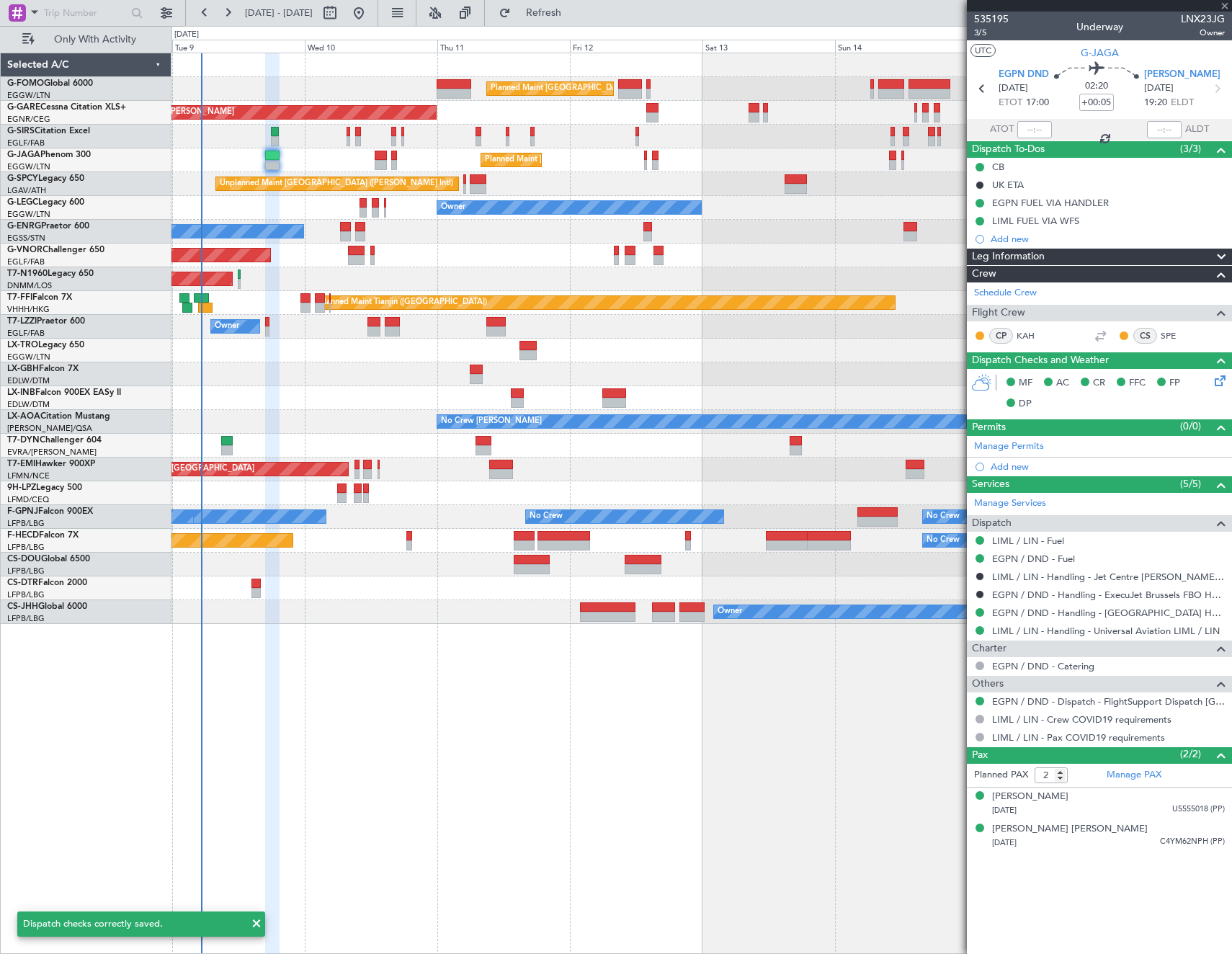
type input "+00:20"
type input "0"
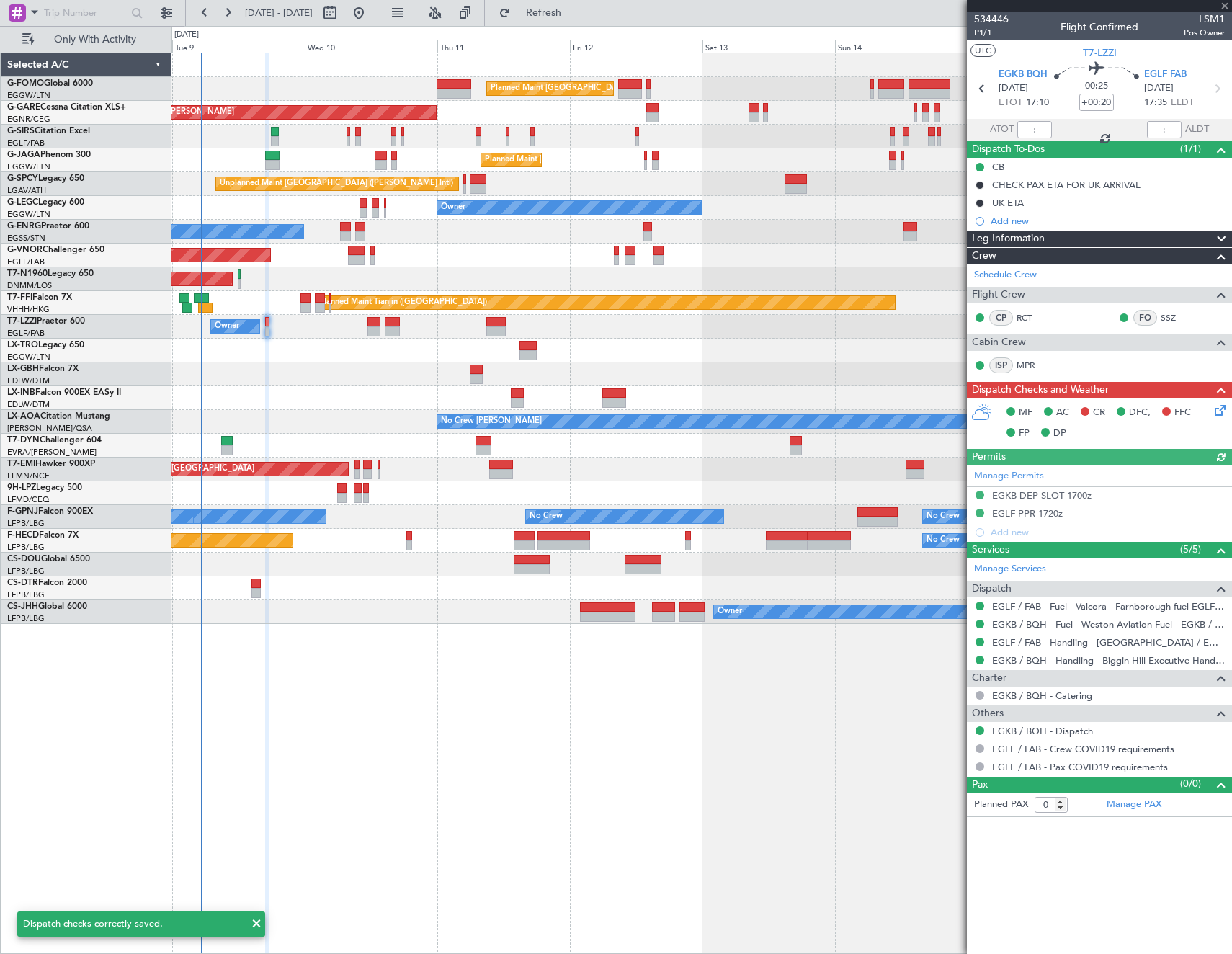
click at [1223, 411] on icon at bounding box center [1217, 407] width 11 height 11
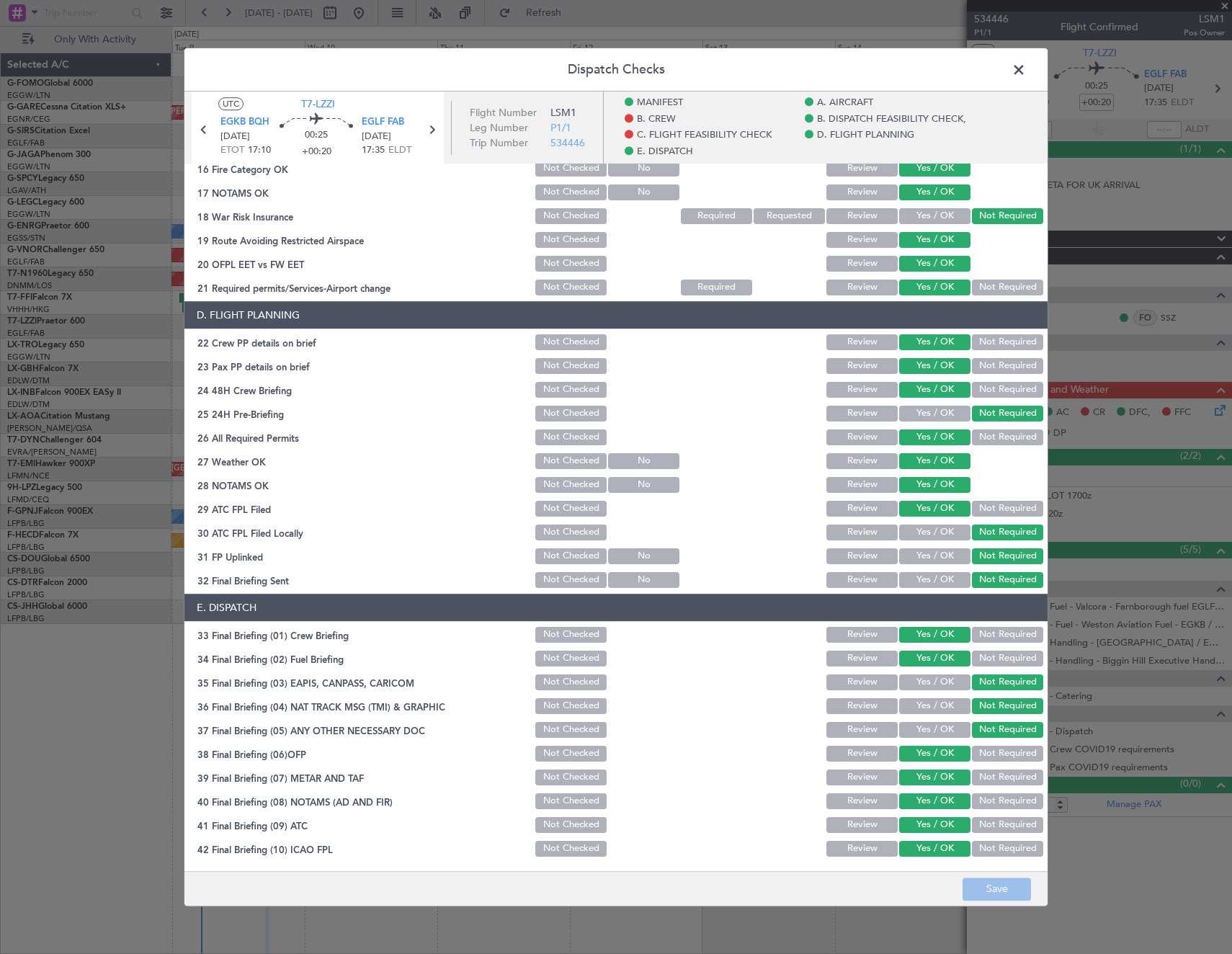
scroll to position [635, 0]
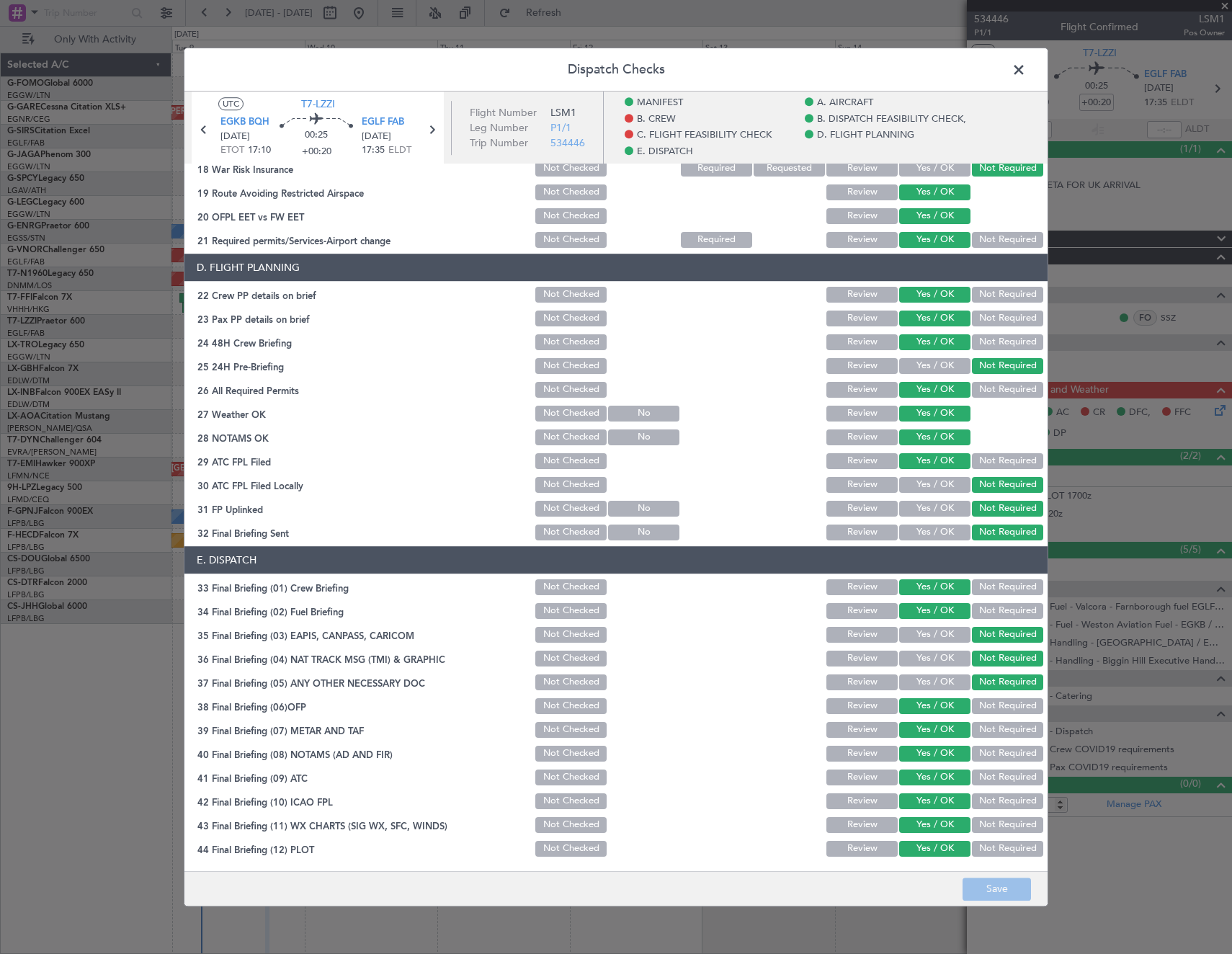
click at [1026, 67] on span at bounding box center [1026, 73] width 0 height 28
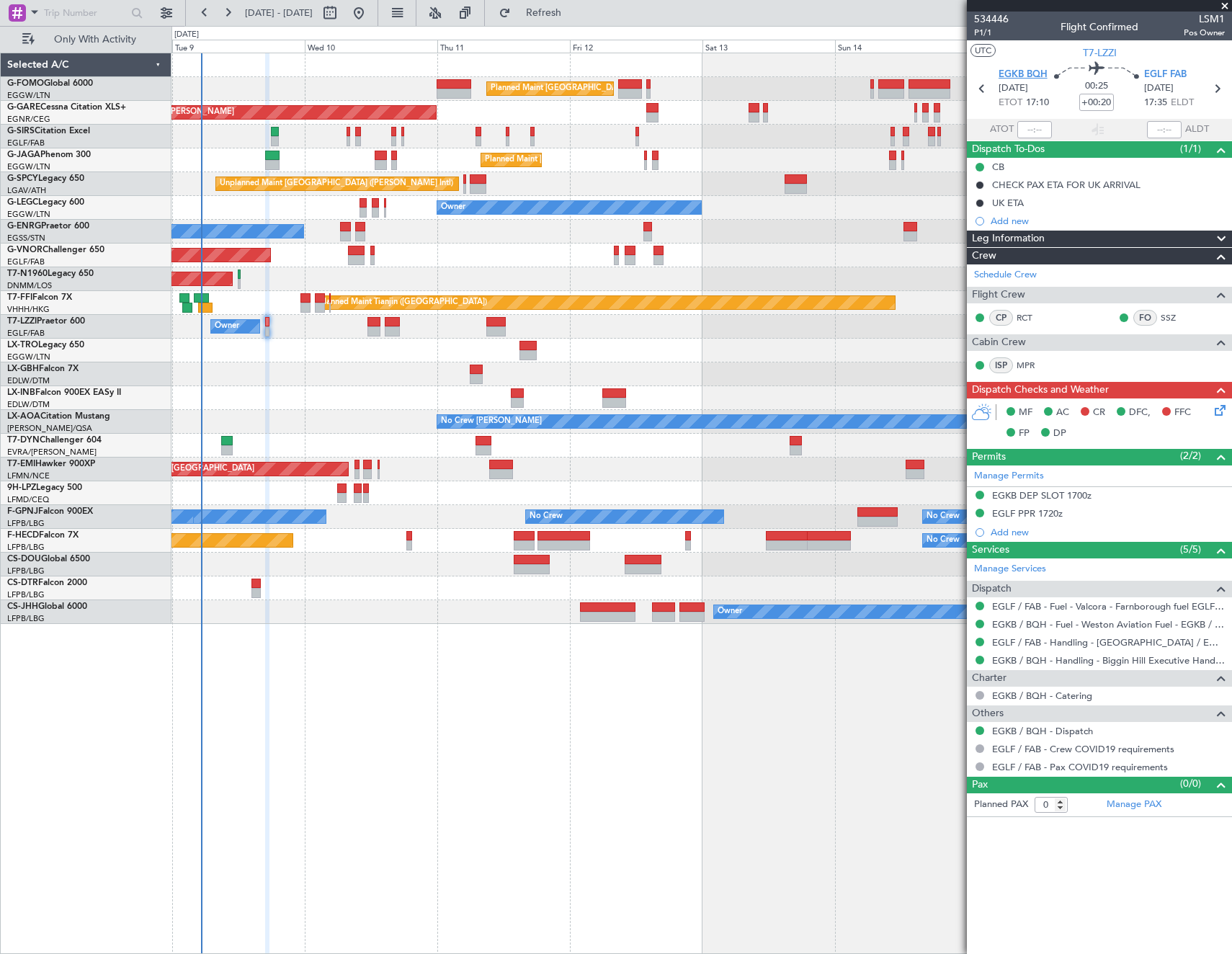
click at [1025, 67] on span "EGKB BQH" at bounding box center [1022, 74] width 49 height 14
click at [313, 389] on div at bounding box center [701, 398] width 1060 height 24
